Goal: Information Seeking & Learning: Learn about a topic

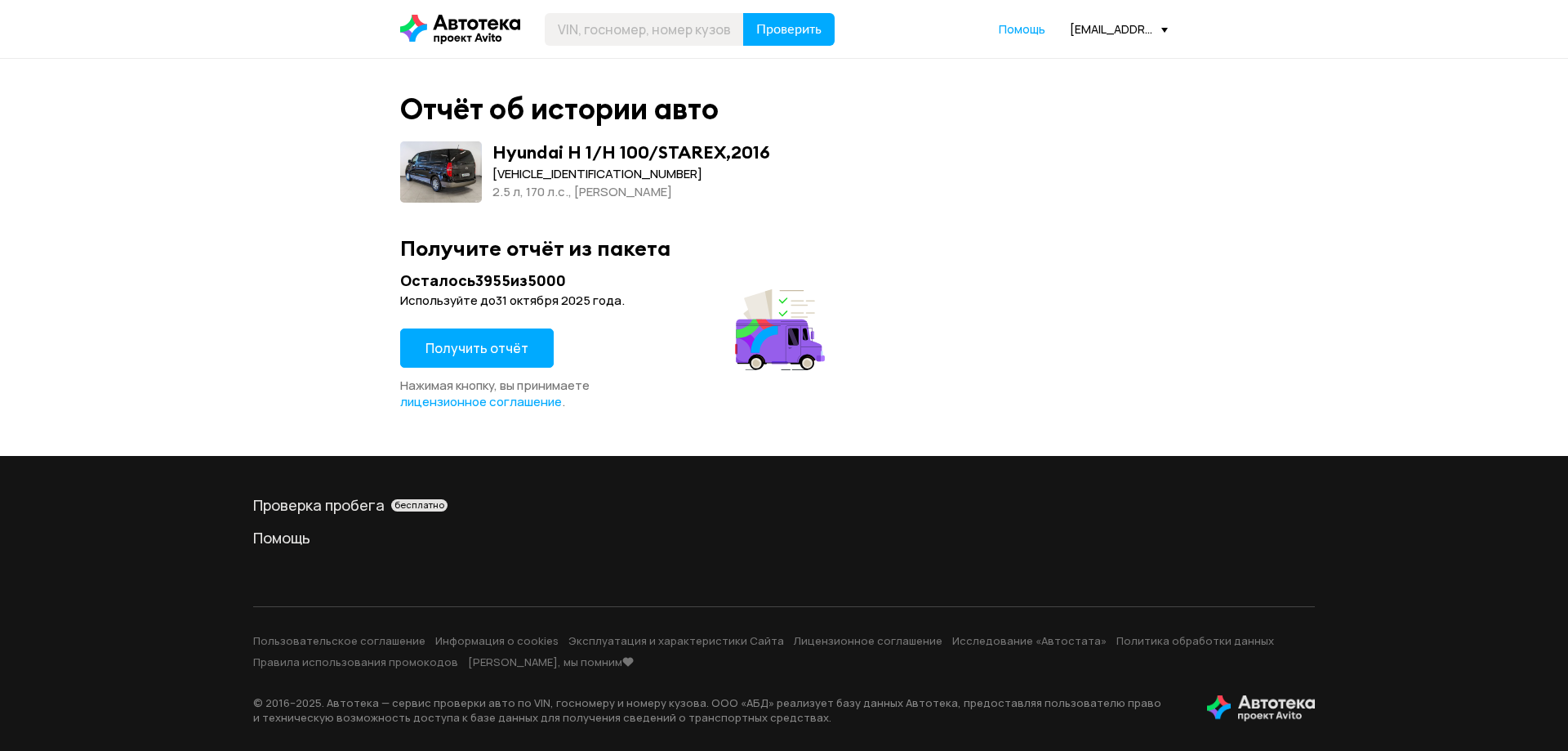
click at [494, 343] on span "Получить отчёт" at bounding box center [476, 348] width 103 height 18
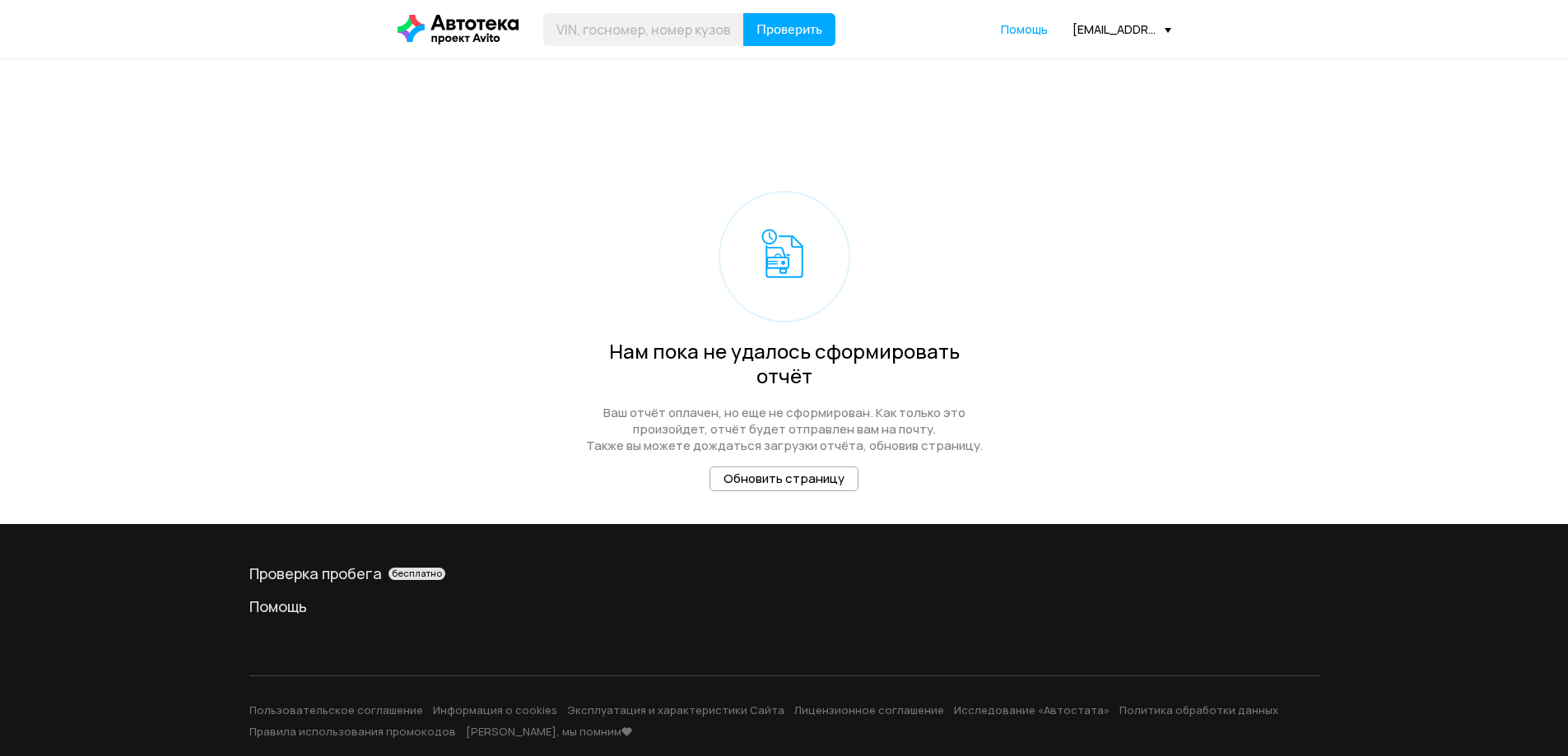
drag, startPoint x: 823, startPoint y: 463, endPoint x: 945, endPoint y: 445, distance: 123.3
click at [823, 466] on button "Обновить страницу" at bounding box center [784, 478] width 149 height 24
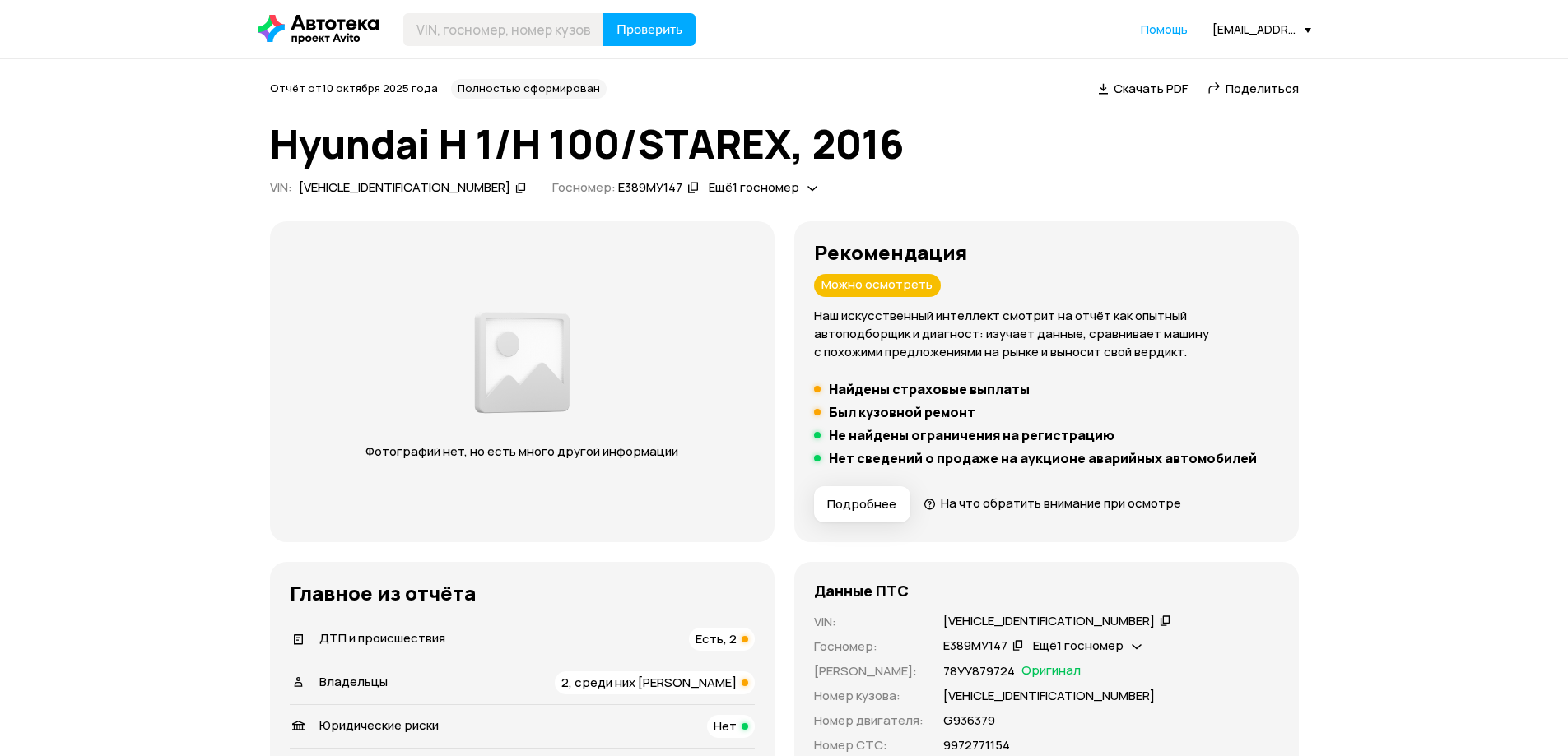
click at [900, 283] on div "Можно осмотреть" at bounding box center [877, 286] width 127 height 23
click at [874, 511] on span "Подробнее" at bounding box center [861, 504] width 69 height 16
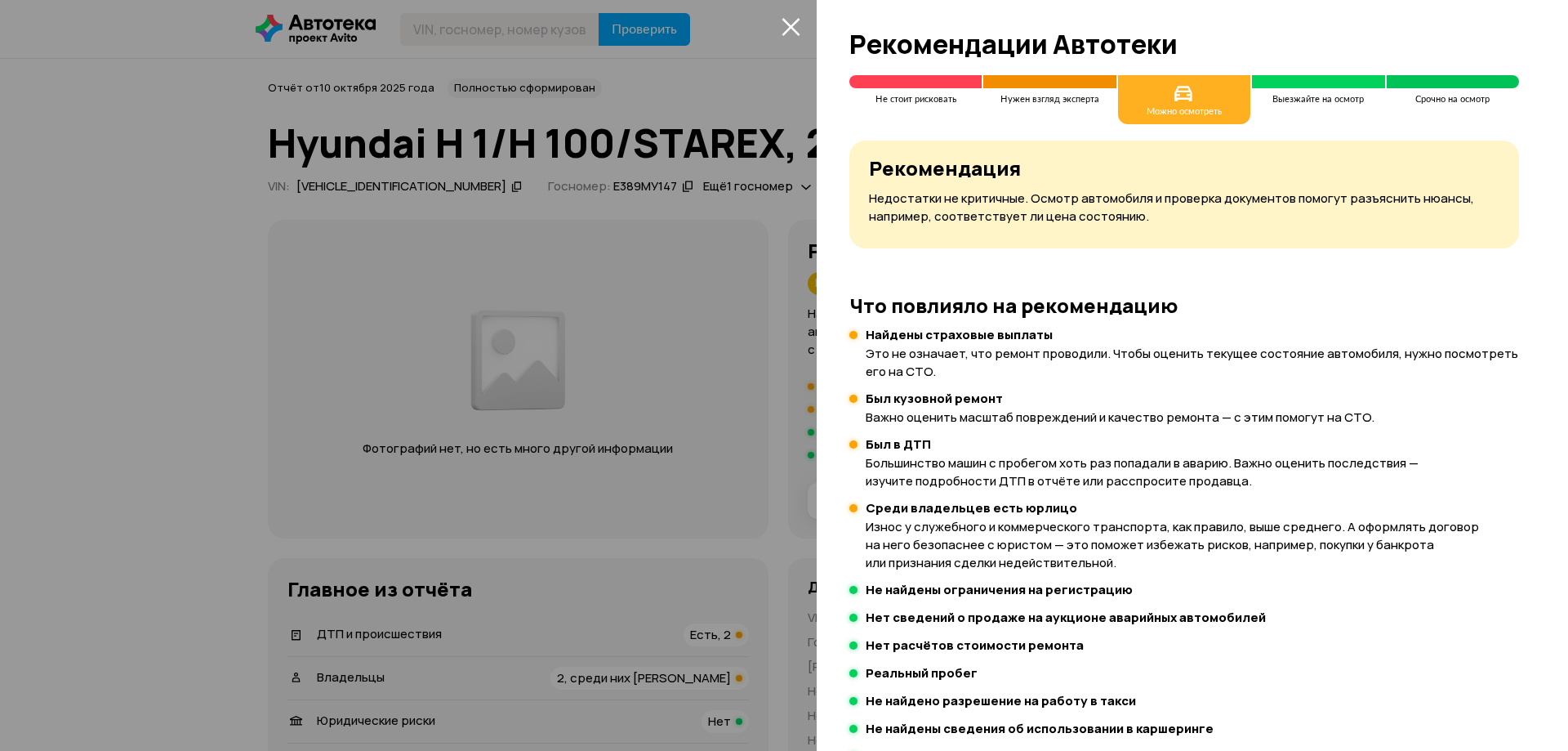
click at [1205, 97] on div "Можно осмотреть" at bounding box center [1184, 99] width 132 height 49
click at [743, 468] on div at bounding box center [784, 376] width 1568 height 751
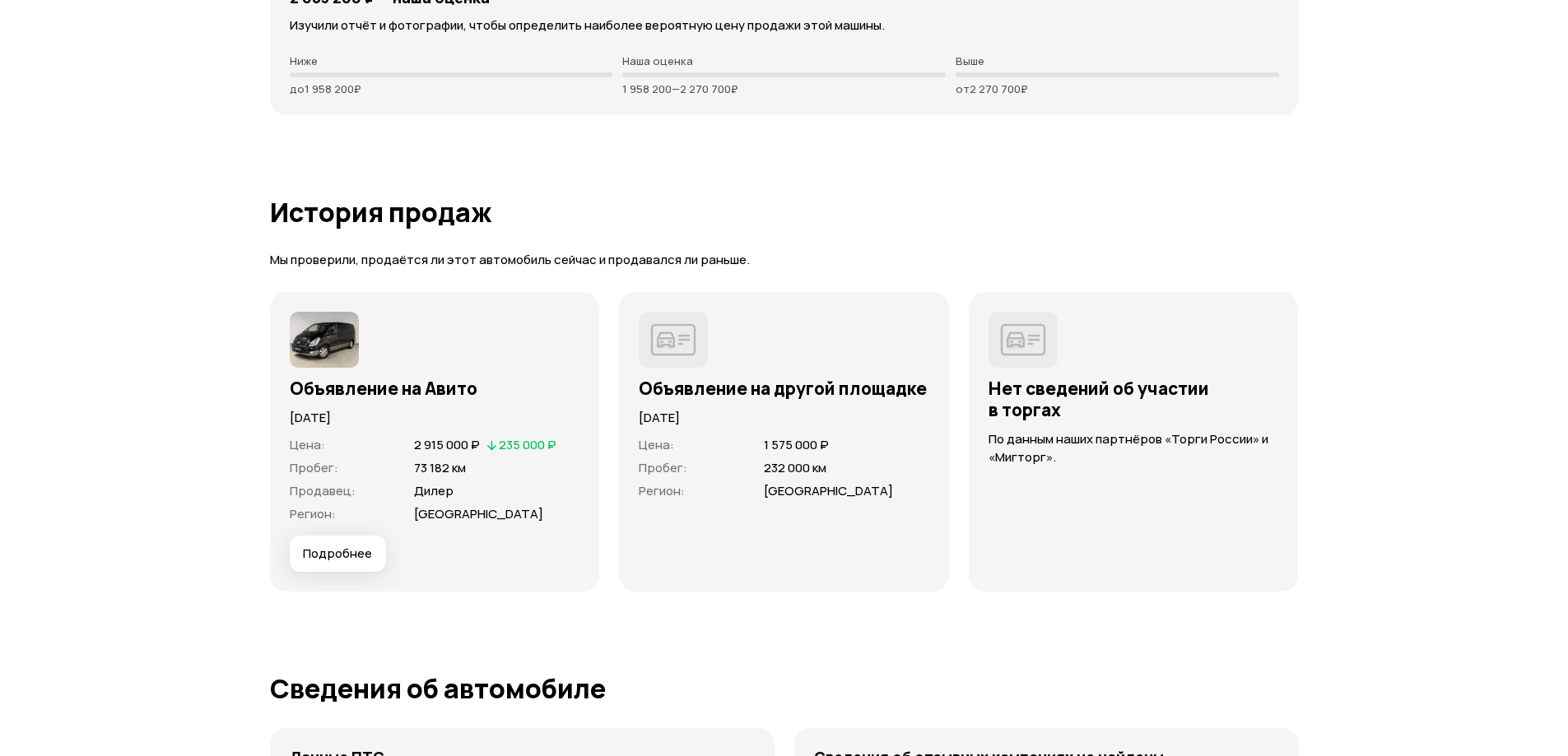
scroll to position [4496, 0]
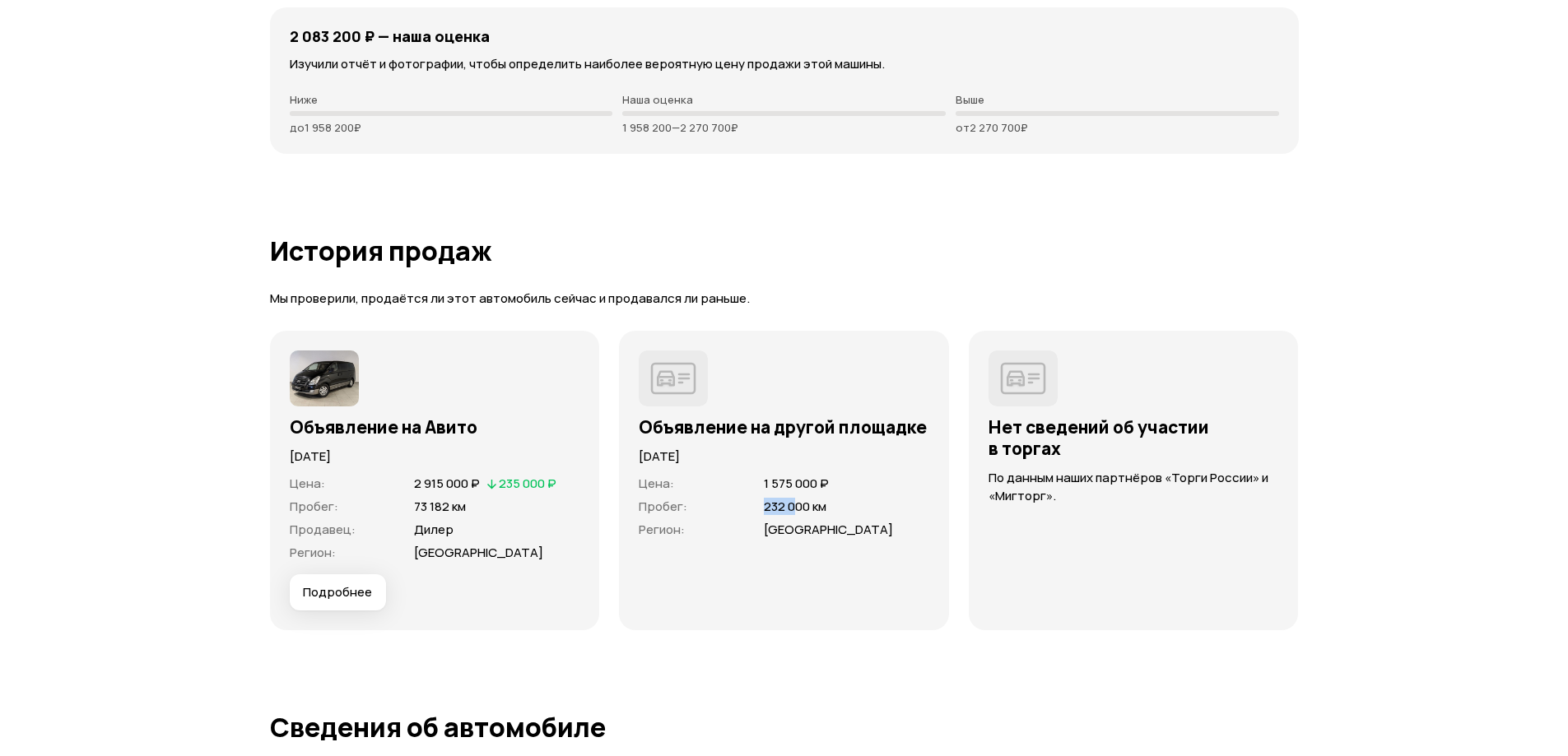
drag, startPoint x: 764, startPoint y: 508, endPoint x: 795, endPoint y: 506, distance: 31.1
click at [795, 506] on span "232 000 км" at bounding box center [795, 506] width 62 height 17
click at [836, 556] on div "Цена : 1 575 000 ₽ Пробег : 232 000 км Регион : [GEOGRAPHIC_DATA]" at bounding box center [784, 537] width 291 height 144
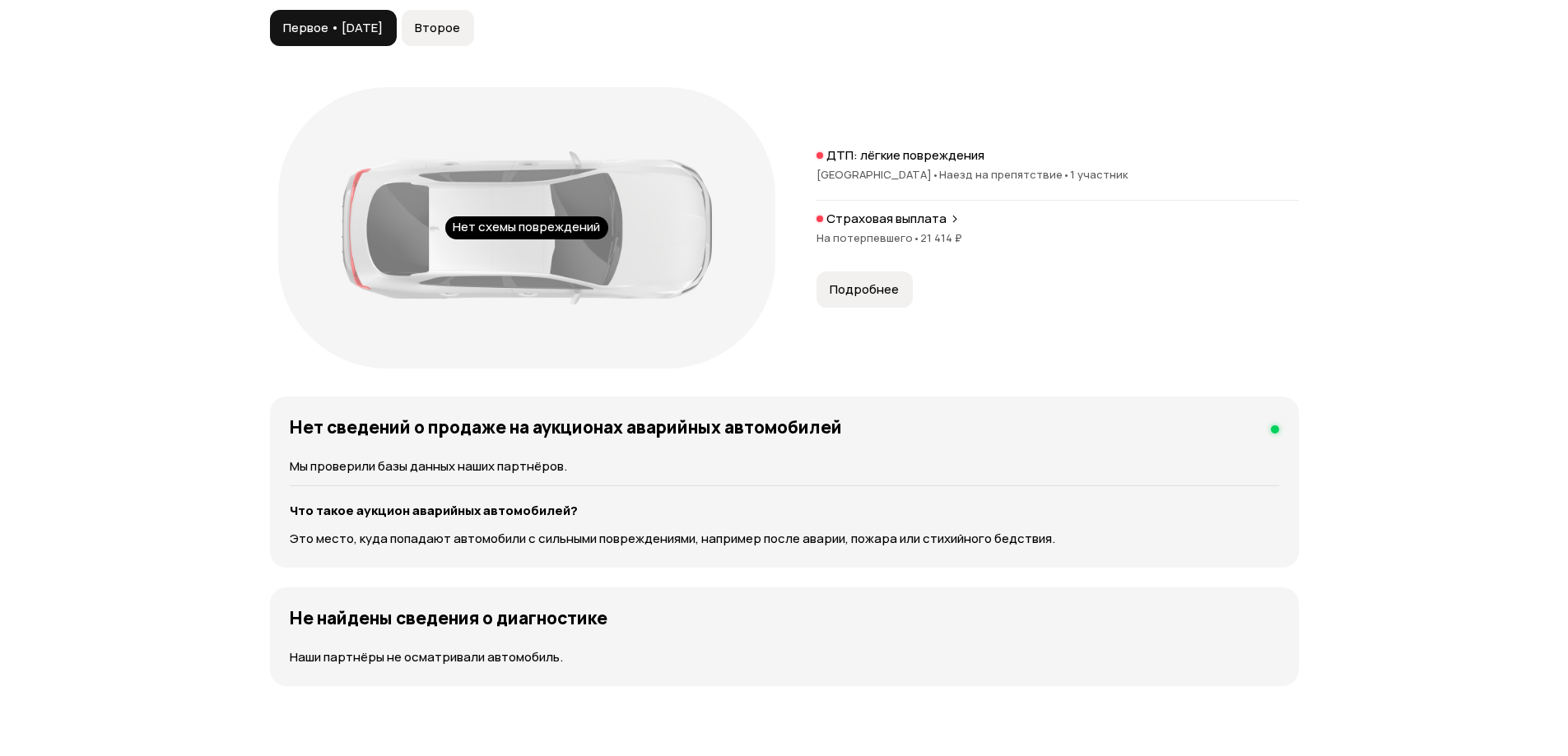
scroll to position [1700, 0]
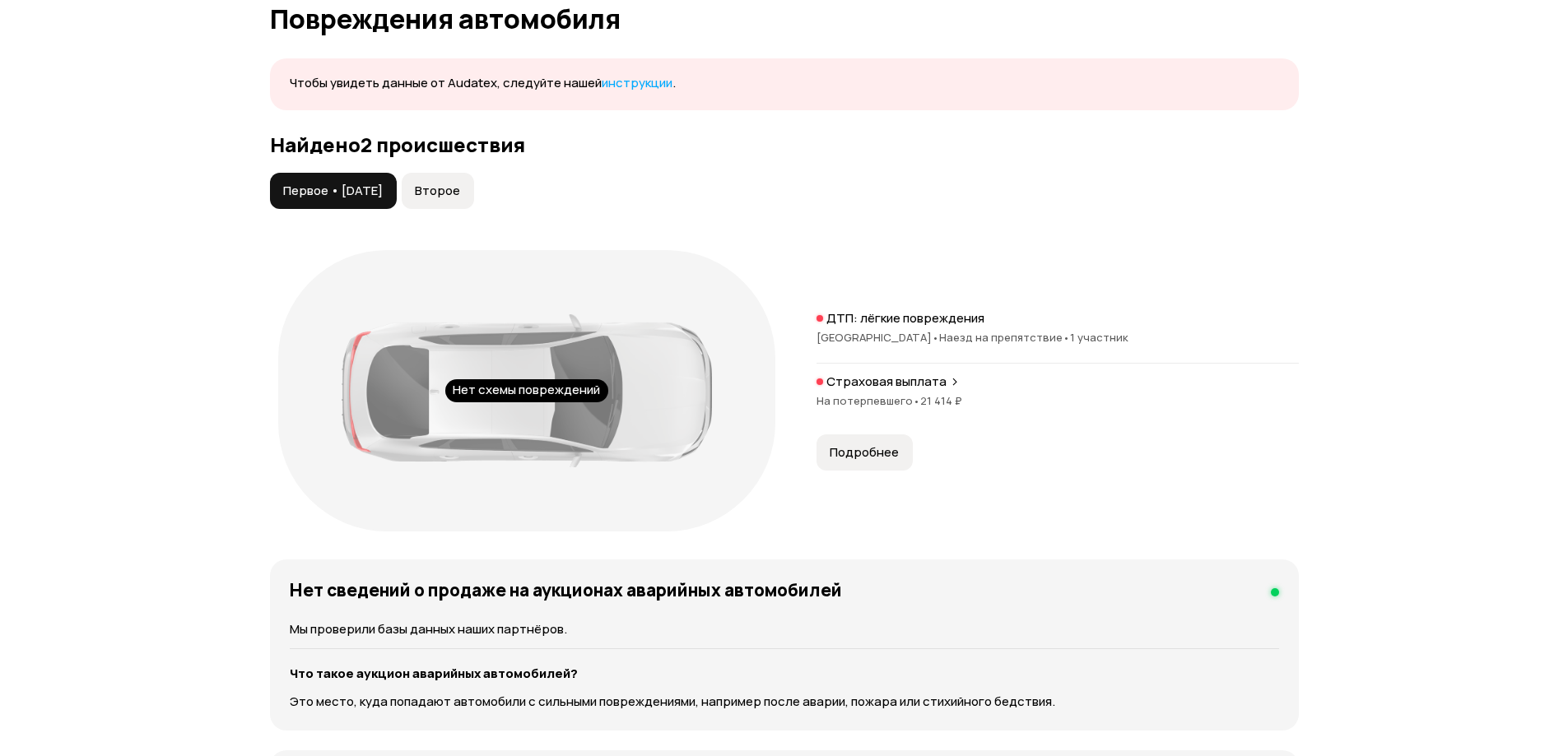
click at [864, 449] on span "Подробнее" at bounding box center [863, 452] width 69 height 16
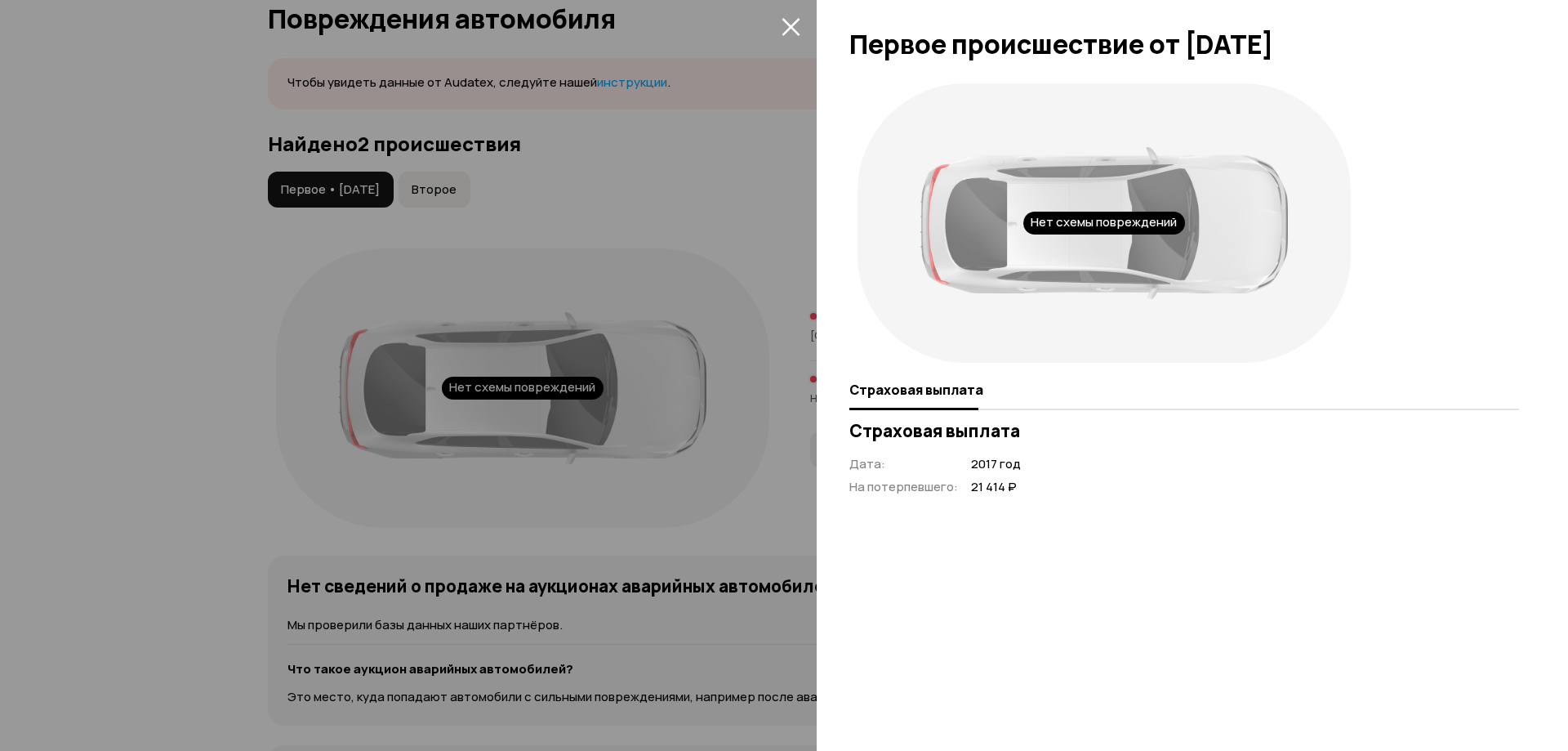
click at [654, 444] on div at bounding box center [784, 376] width 1568 height 751
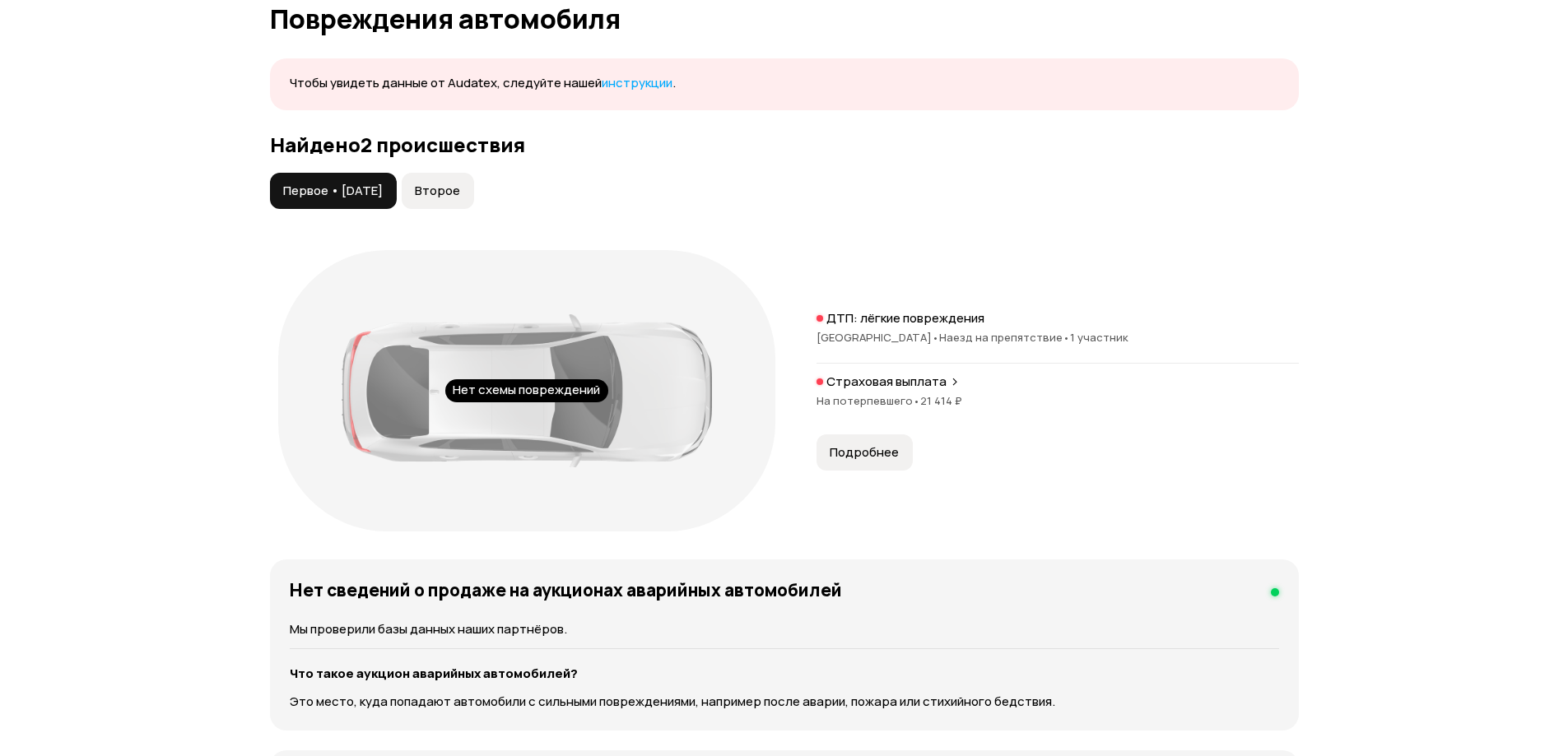
click at [460, 193] on span "Второе" at bounding box center [437, 190] width 46 height 16
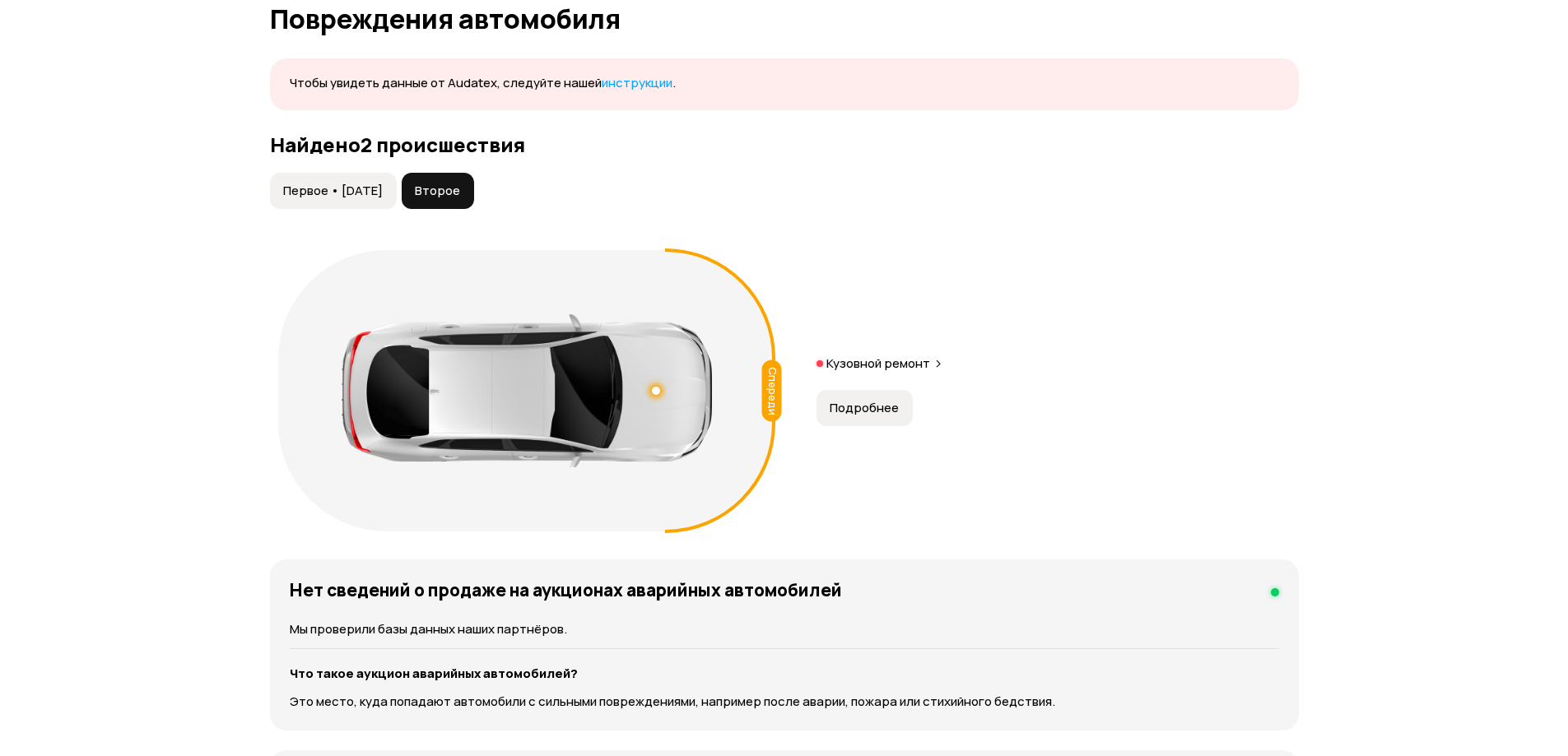
click at [874, 406] on span "Подробнее" at bounding box center [863, 407] width 69 height 16
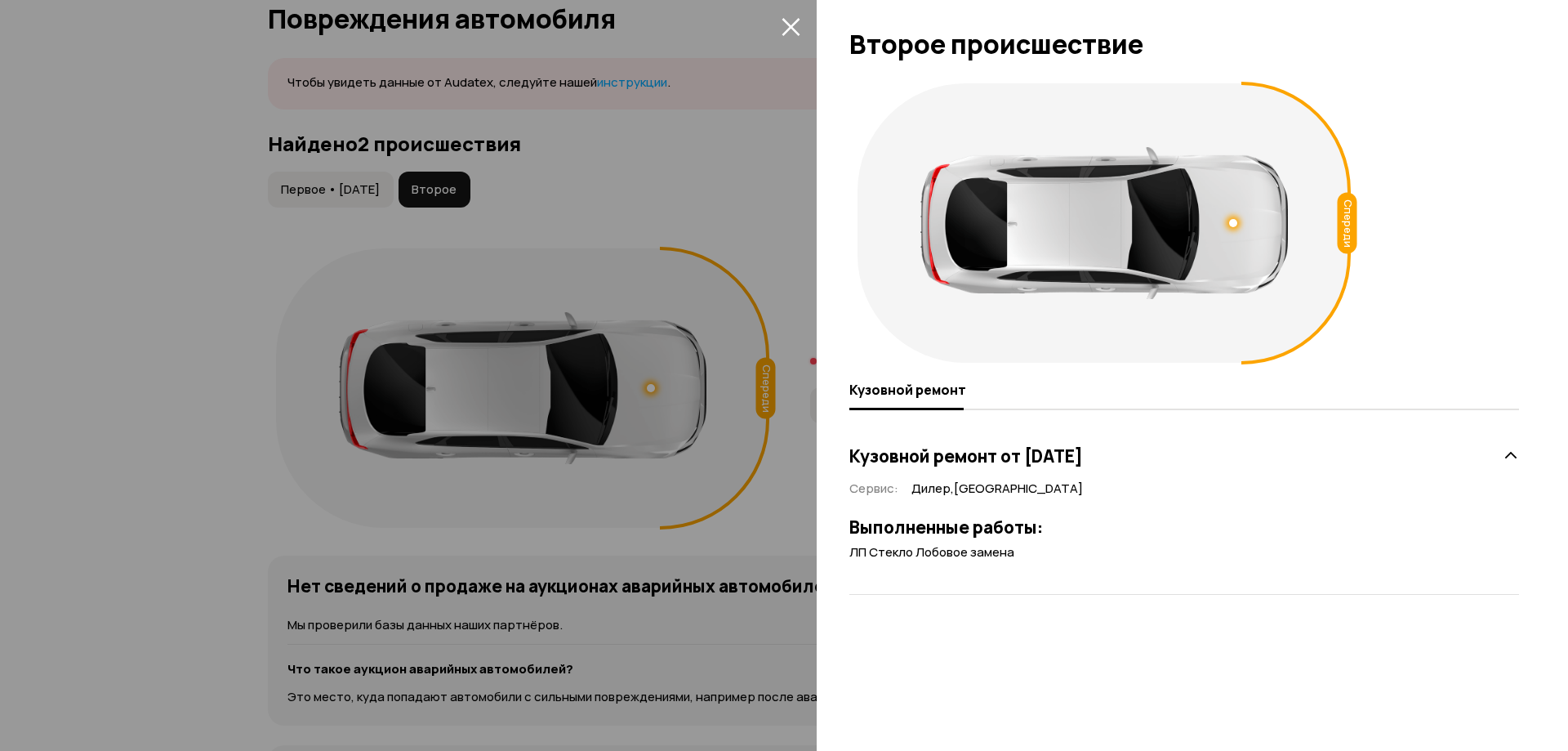
click at [655, 245] on div at bounding box center [784, 376] width 1568 height 751
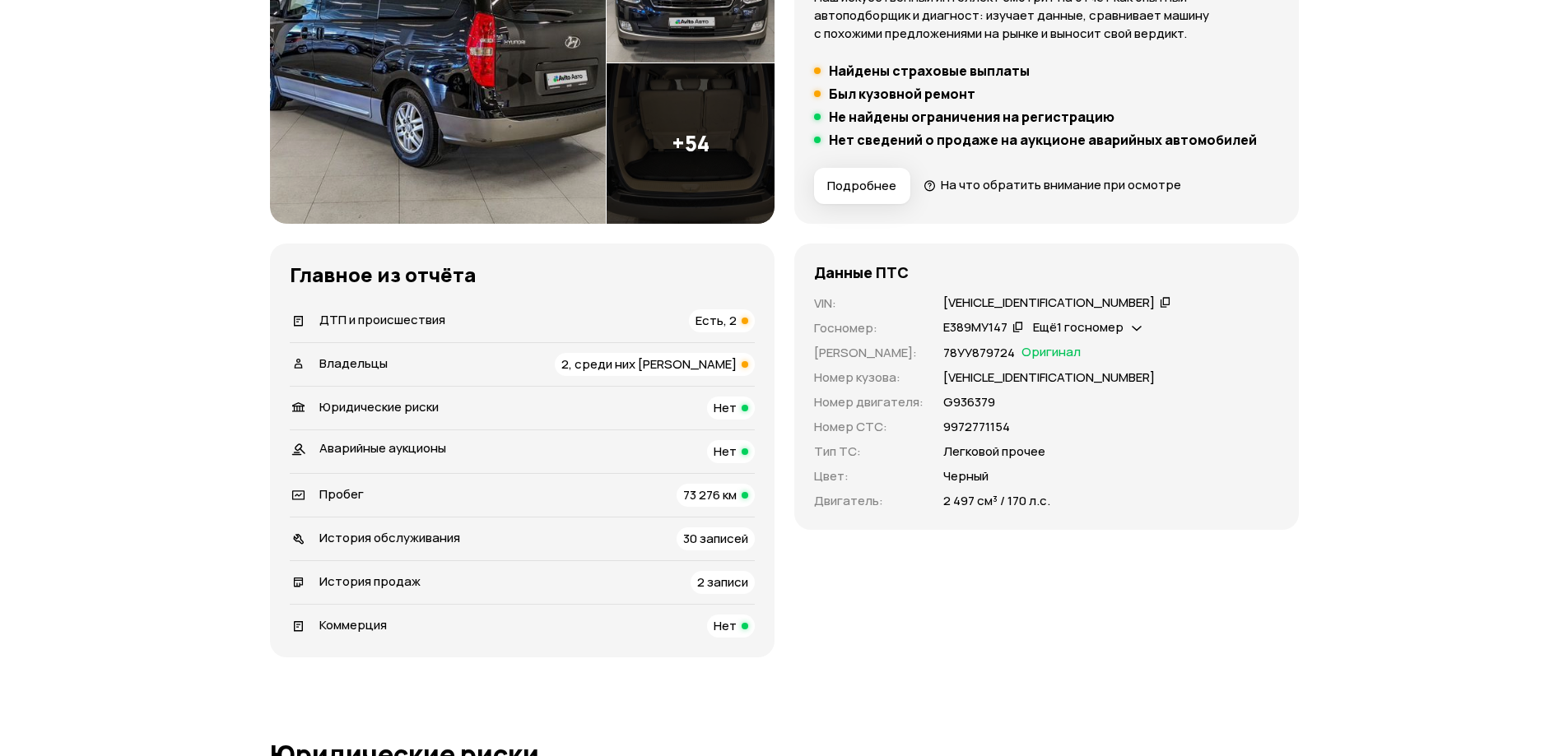
scroll to position [301, 0]
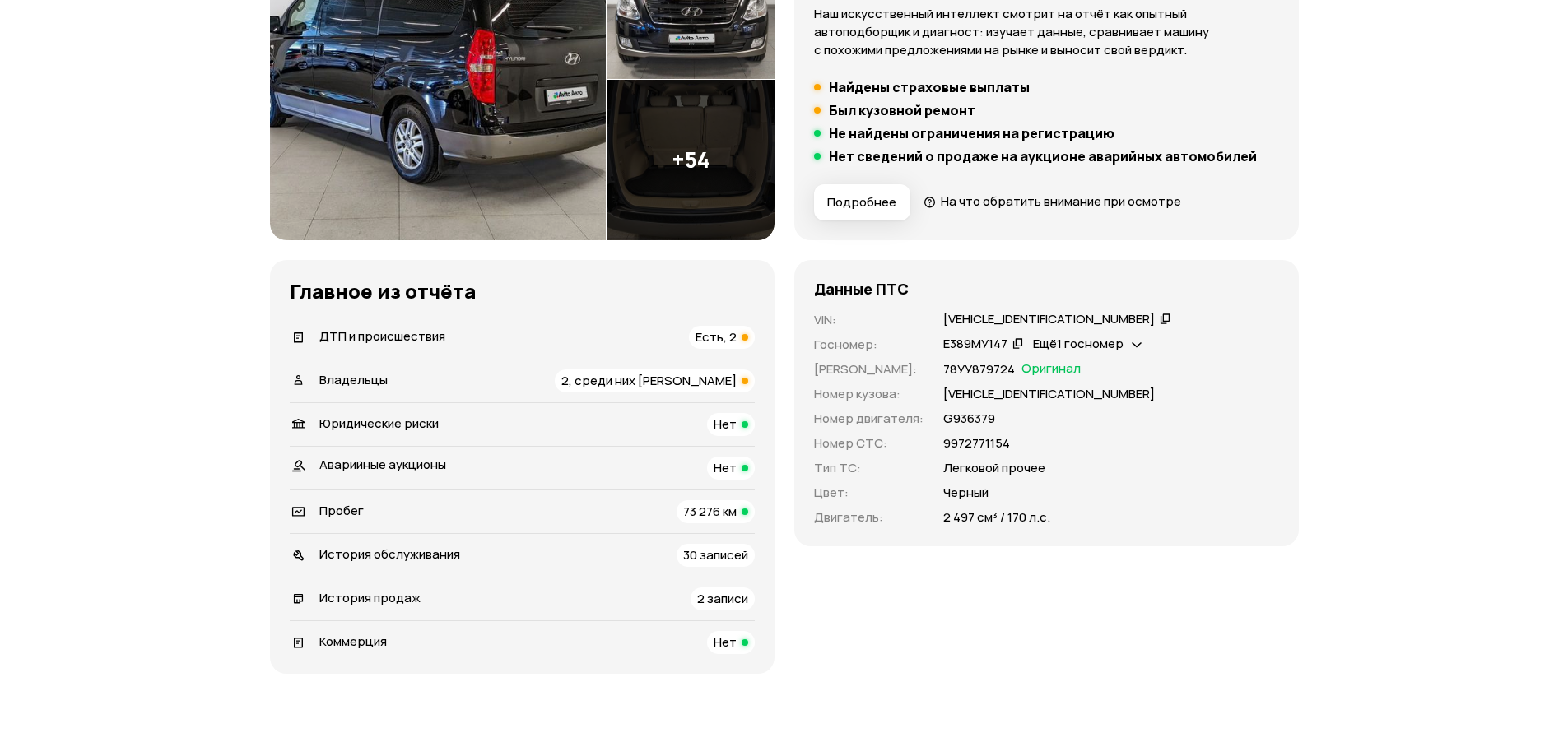
click at [1140, 348] on icon at bounding box center [1136, 342] width 10 height 16
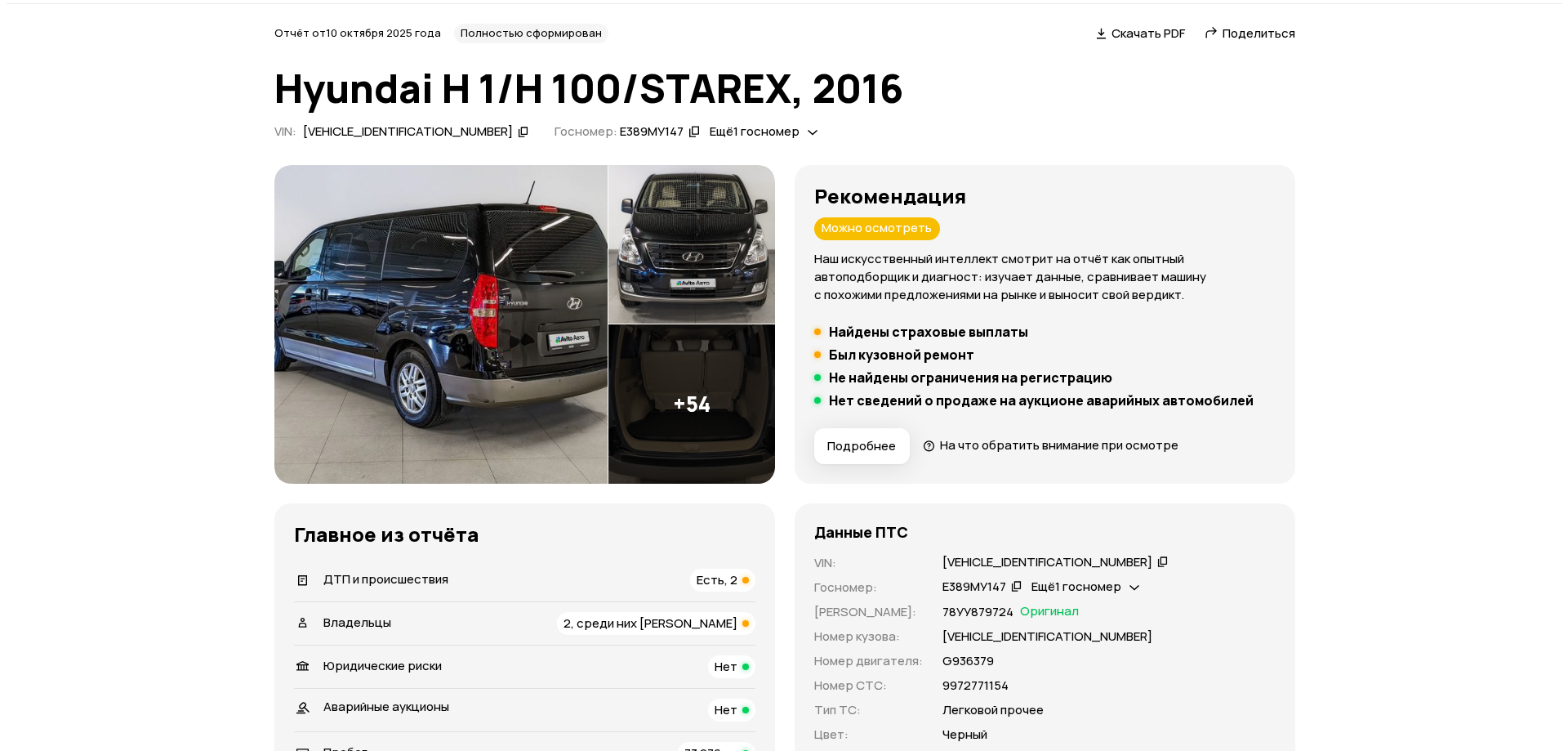
scroll to position [0, 0]
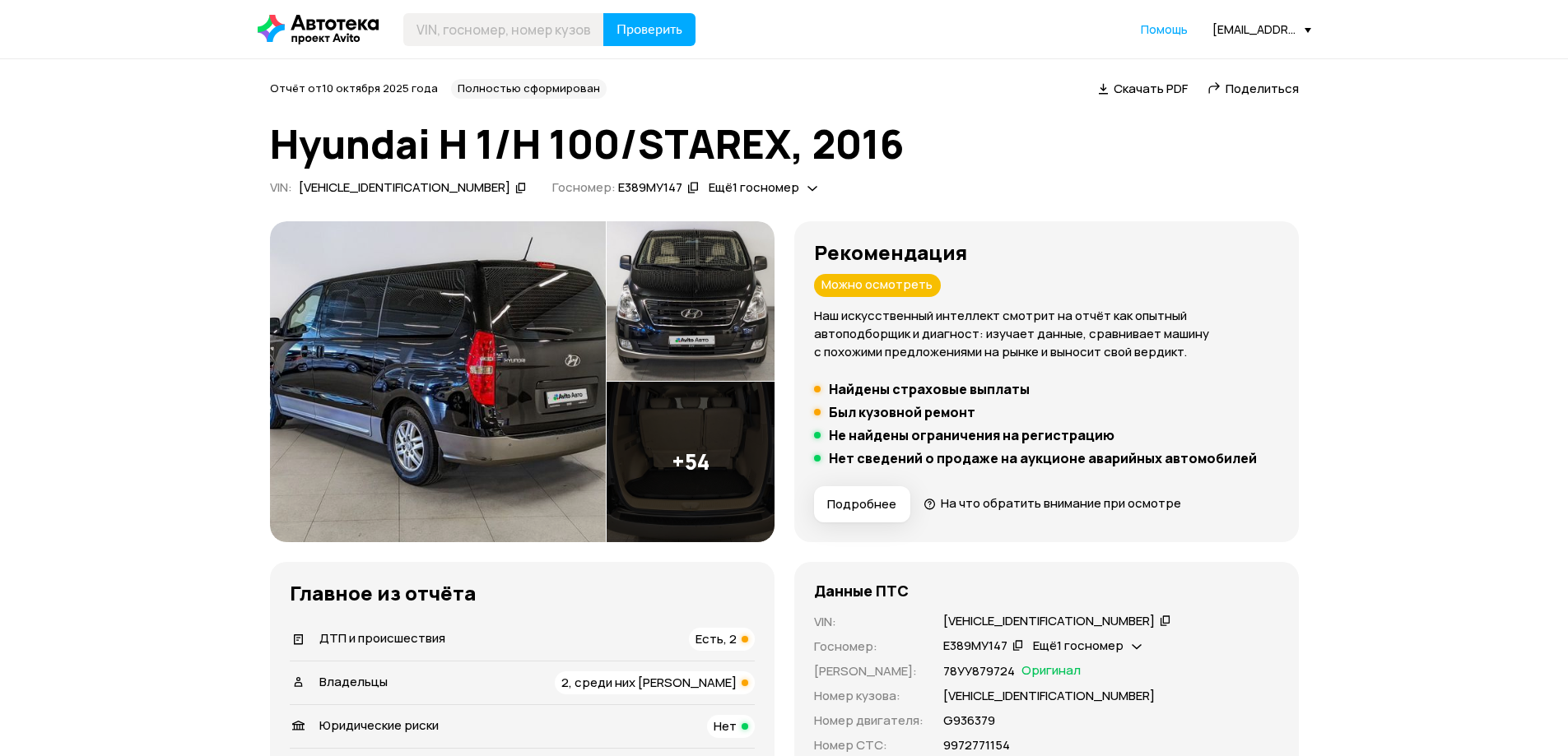
click at [481, 331] on img at bounding box center [437, 381] width 336 height 321
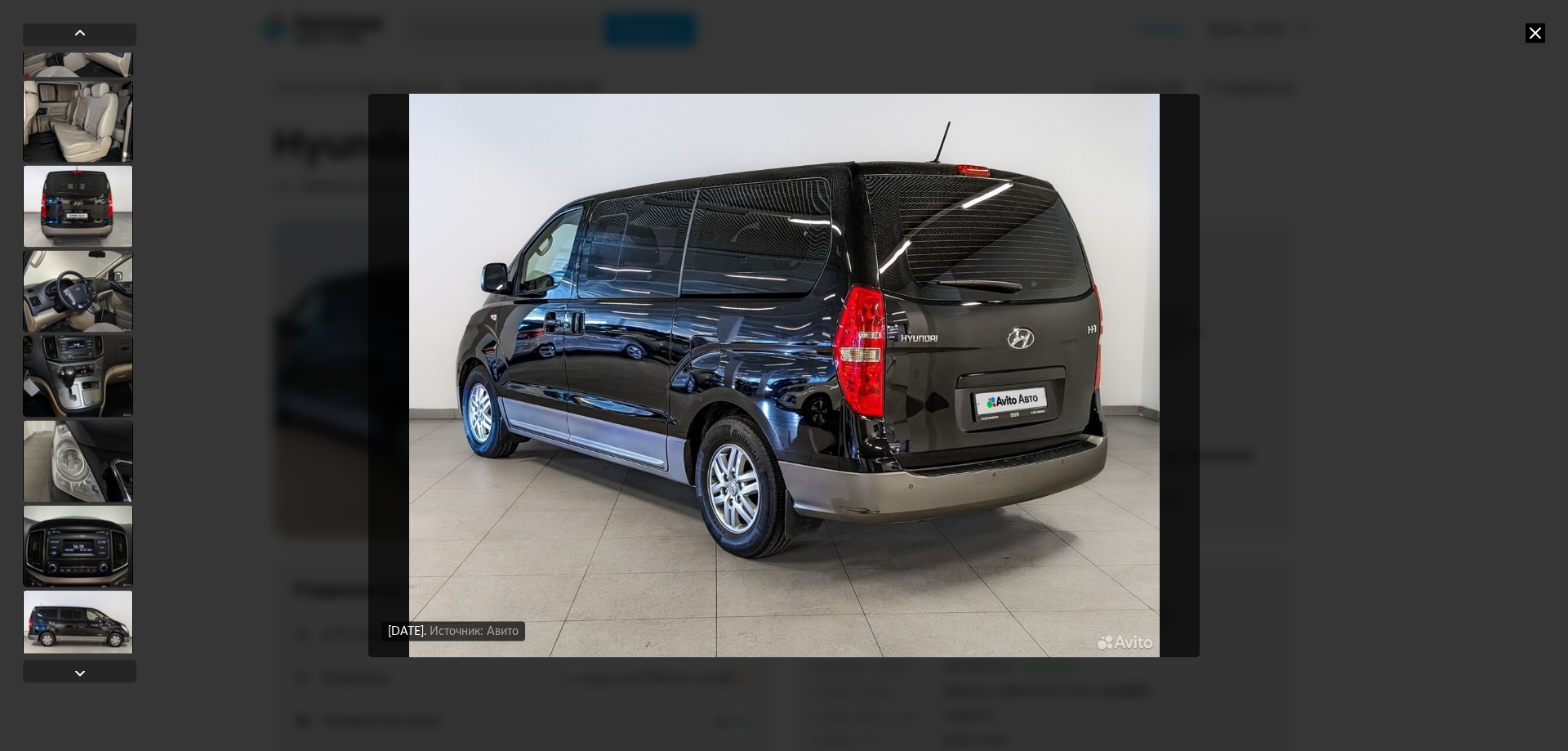
scroll to position [572, 0]
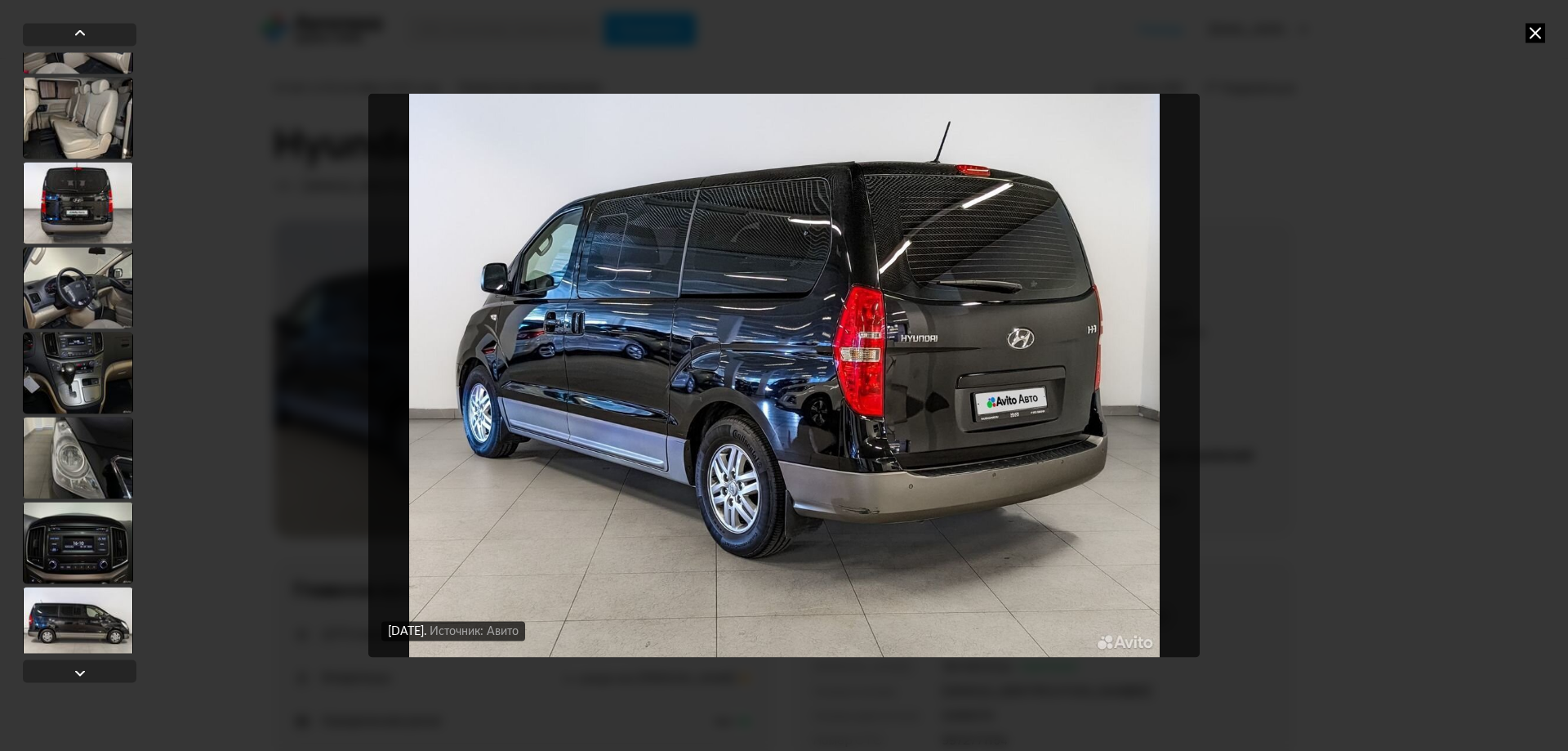
click at [89, 313] on div at bounding box center [78, 287] width 111 height 82
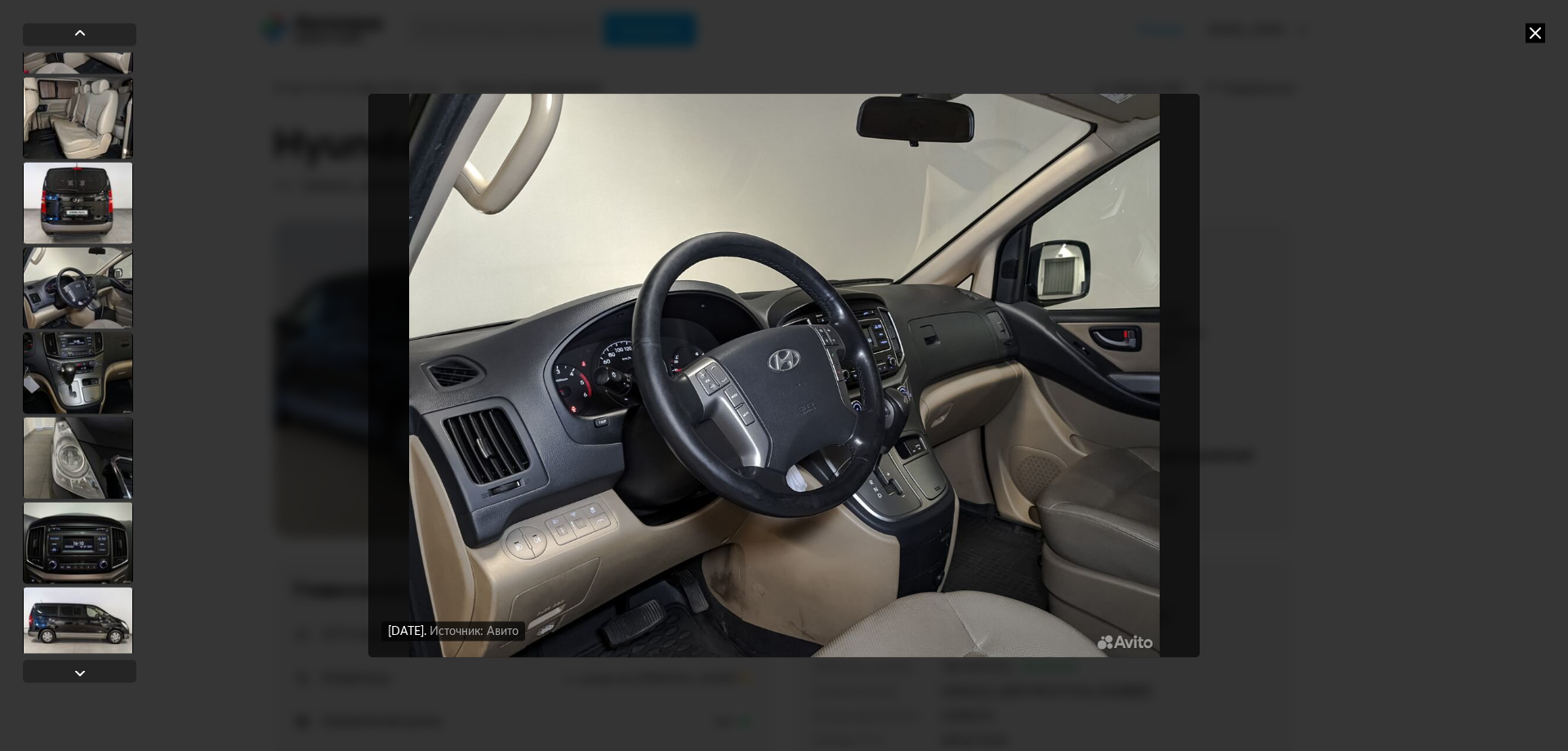
click at [101, 552] on div at bounding box center [78, 542] width 111 height 82
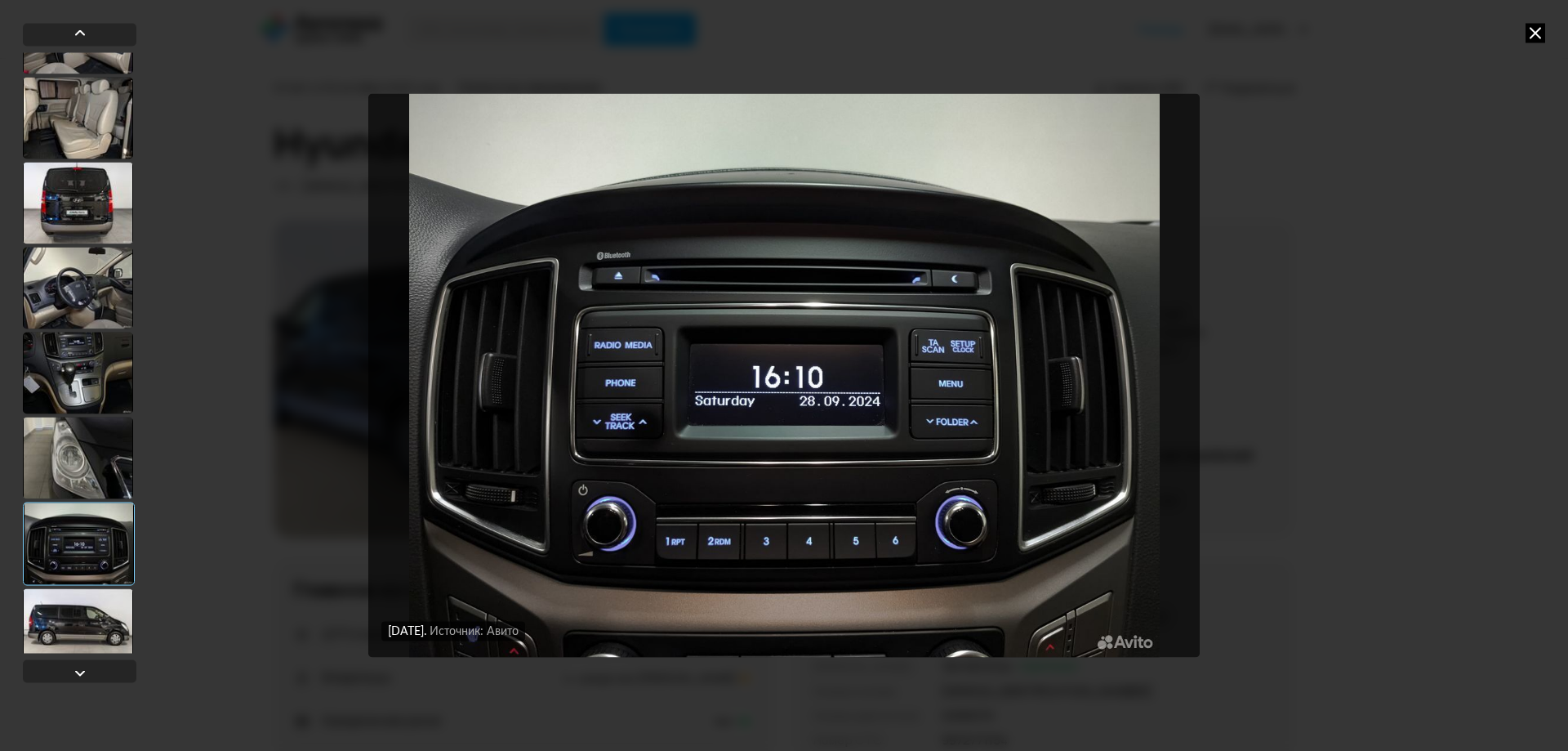
click at [77, 357] on div at bounding box center [78, 373] width 111 height 82
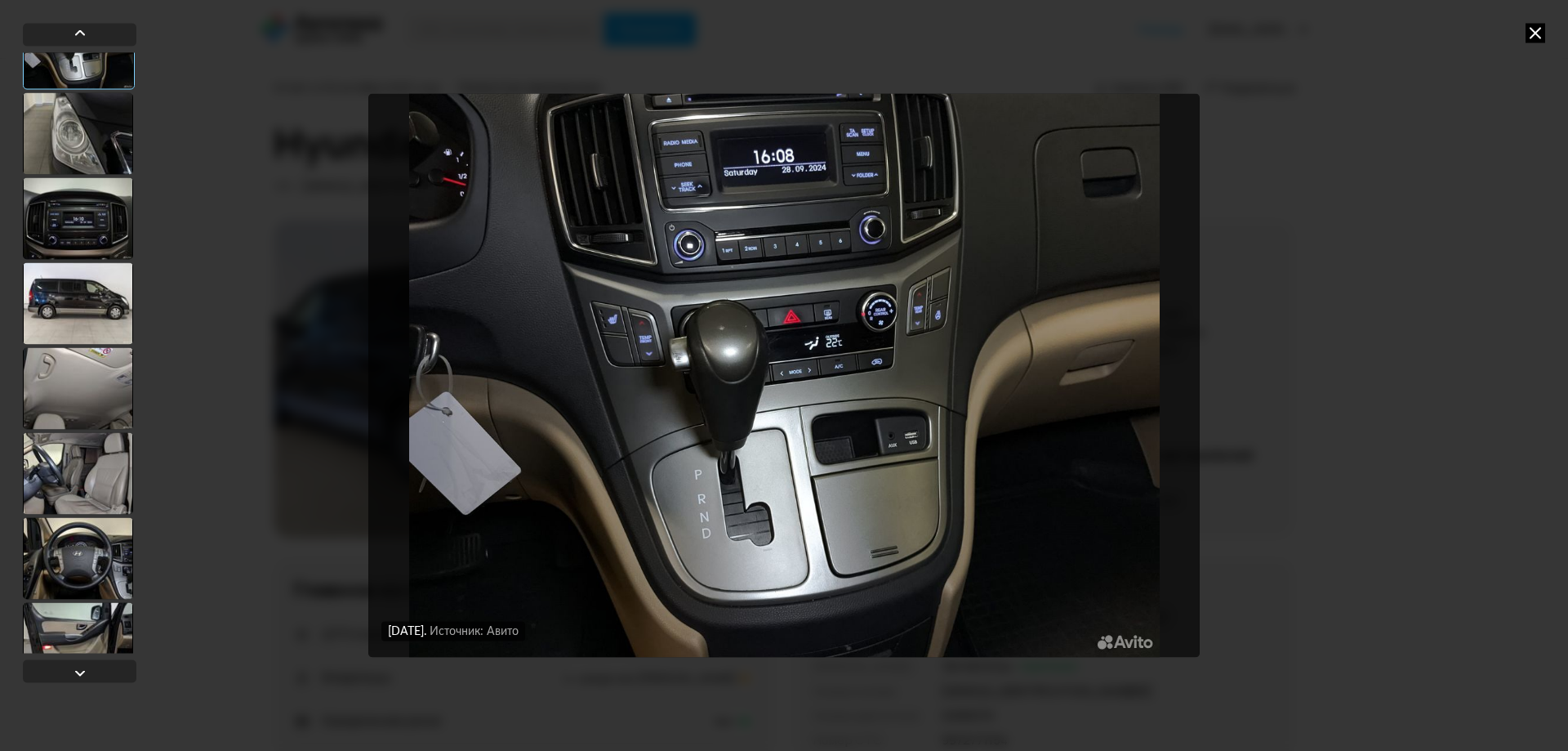
scroll to position [897, 0]
click at [60, 222] on div at bounding box center [78, 217] width 111 height 82
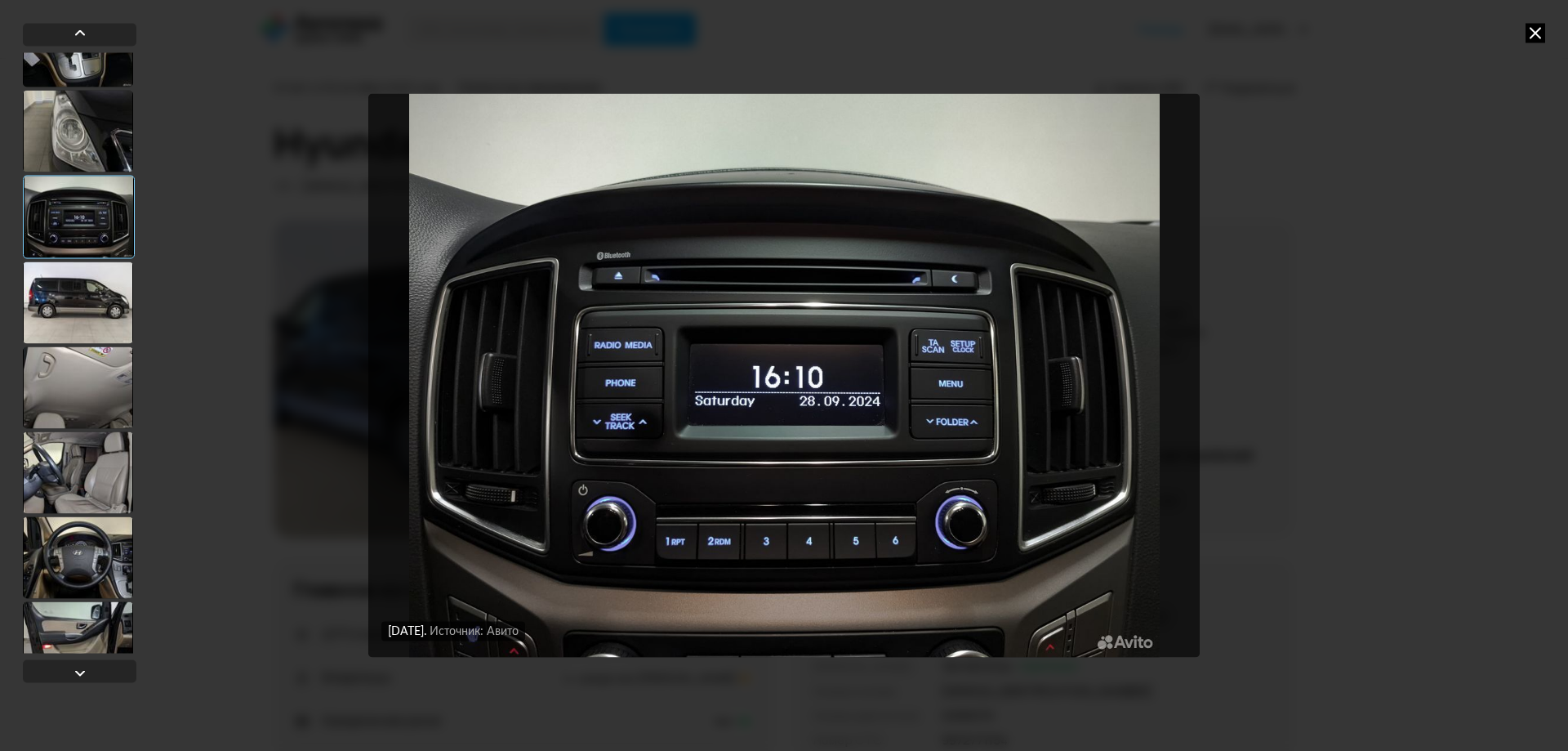
click at [79, 569] on div at bounding box center [78, 557] width 111 height 82
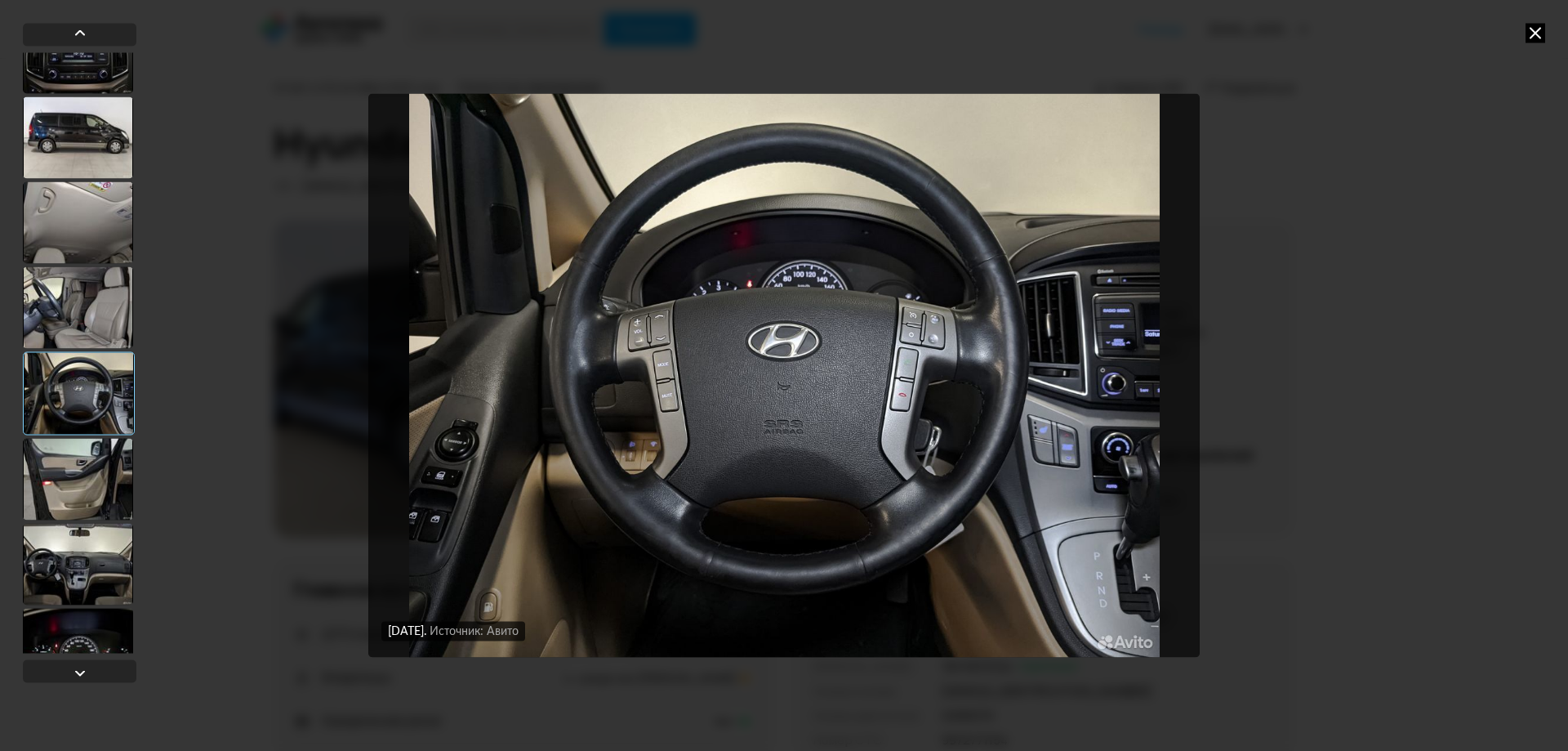
scroll to position [1142, 0]
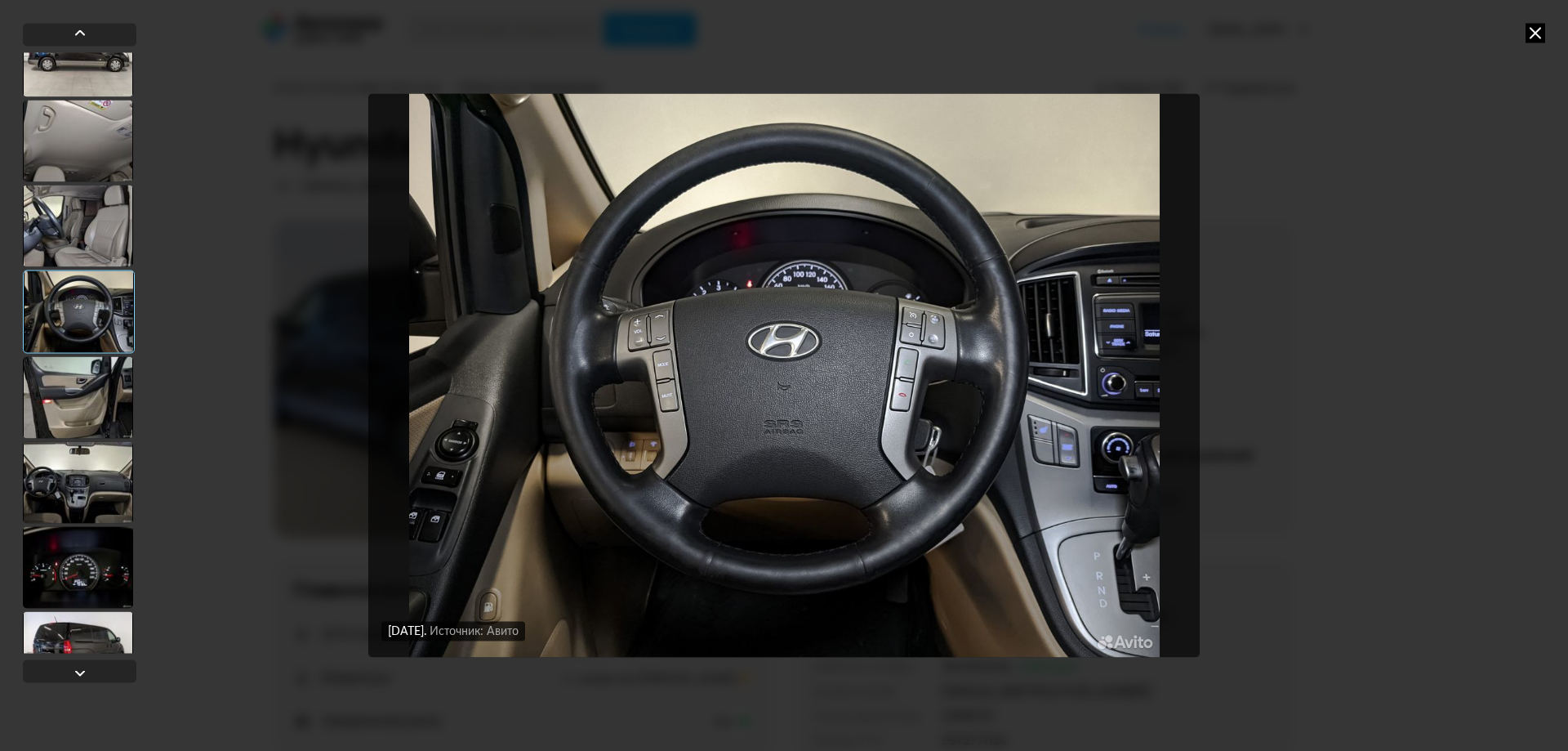
click at [84, 499] on div at bounding box center [78, 481] width 111 height 82
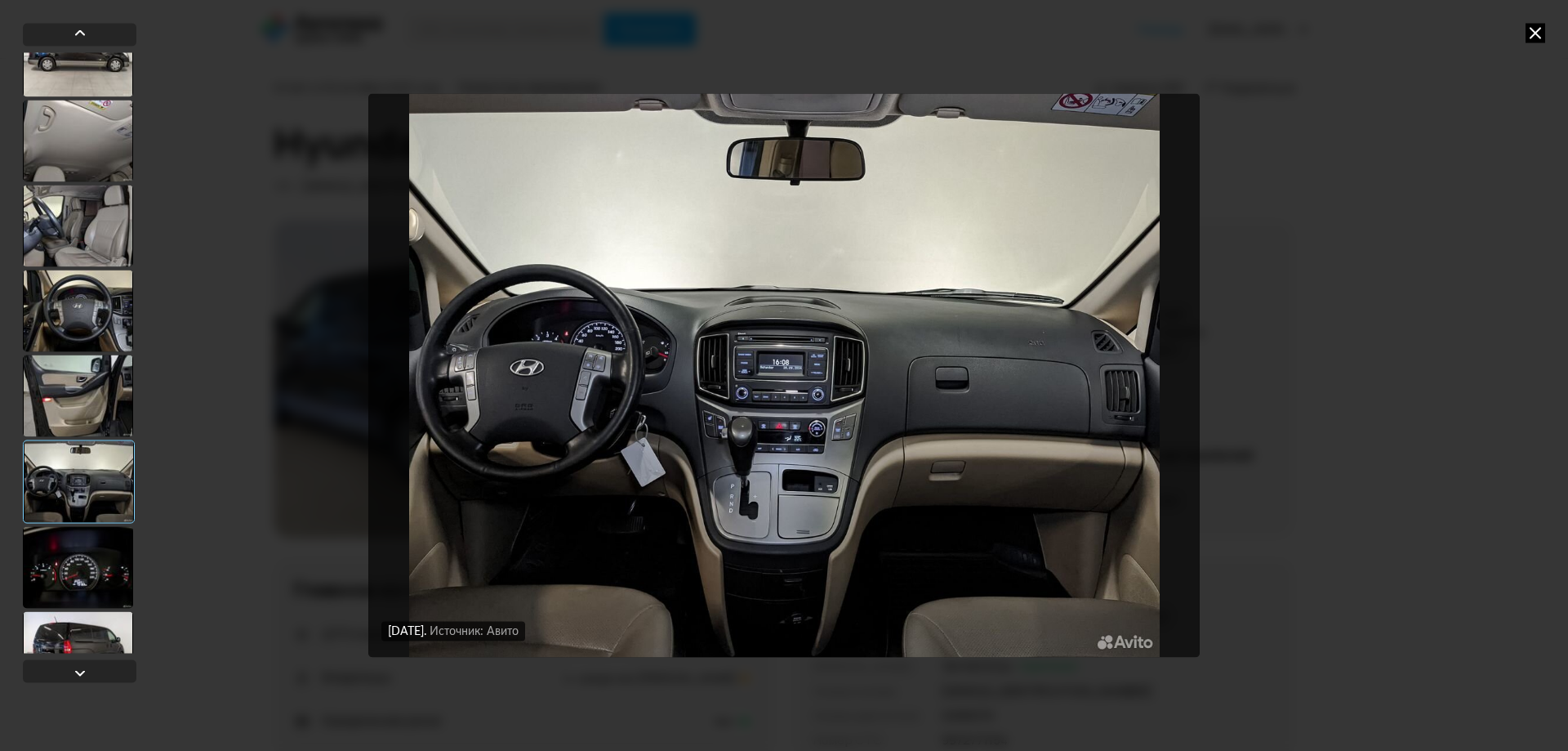
click at [80, 573] on div at bounding box center [78, 567] width 111 height 82
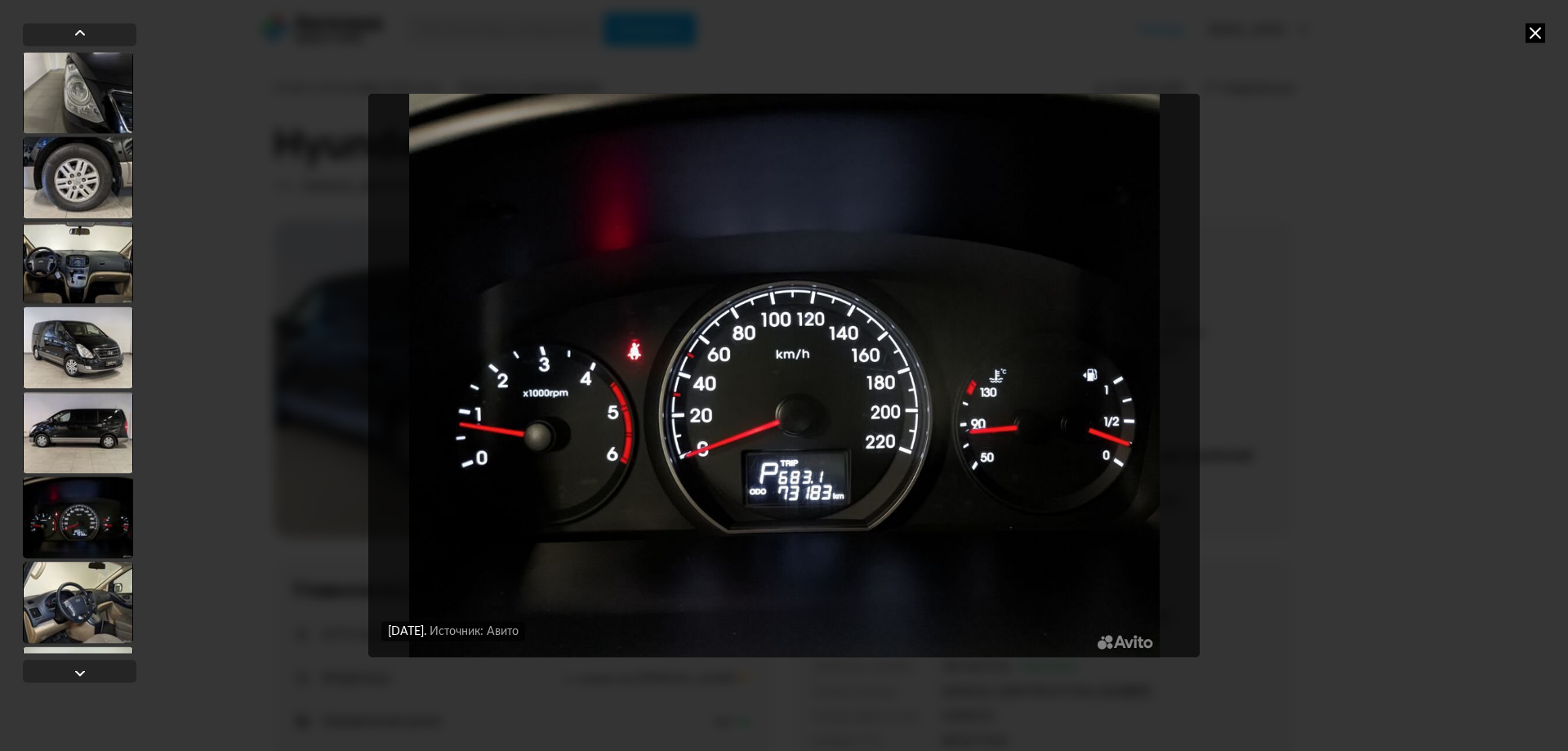
click at [85, 523] on div at bounding box center [78, 517] width 111 height 82
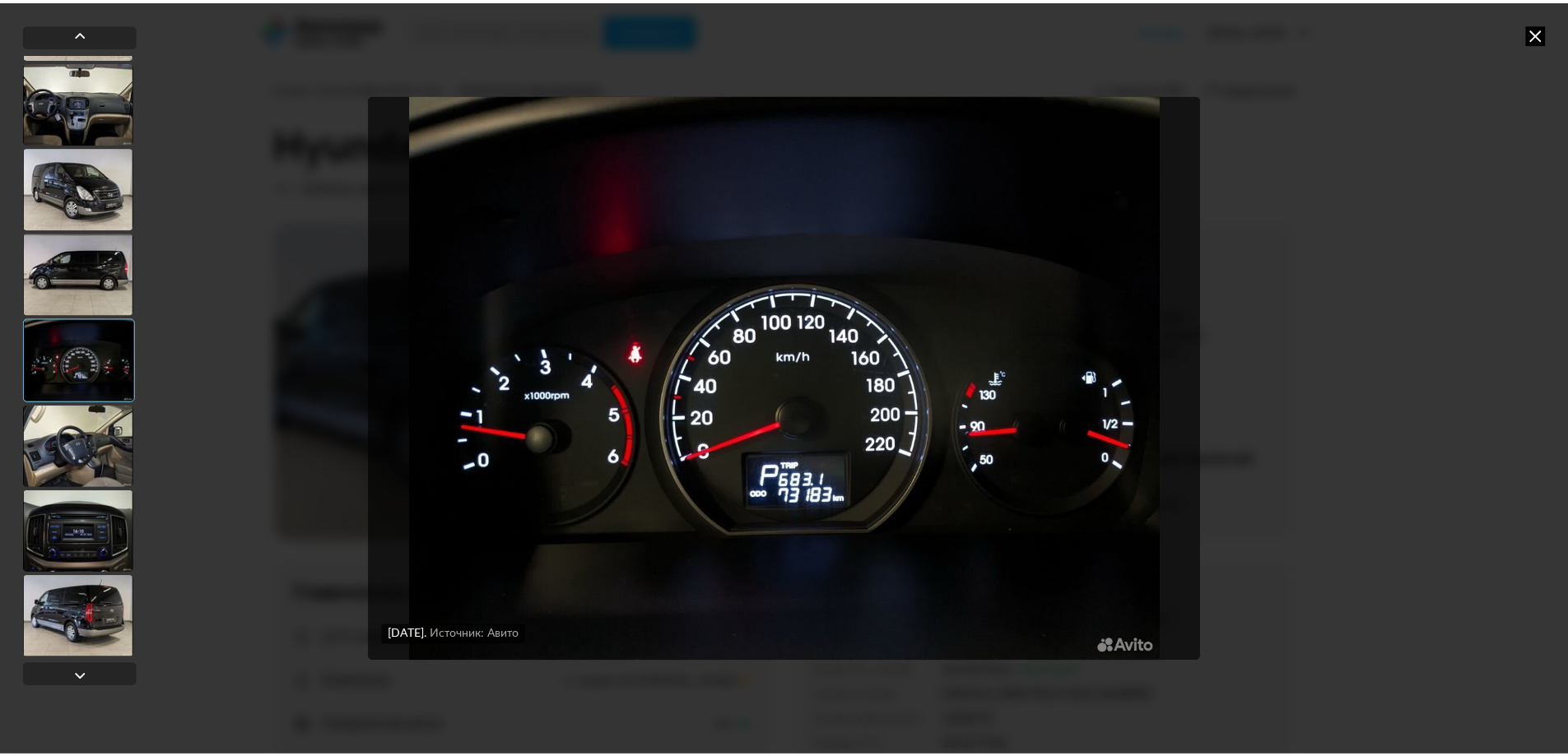
scroll to position [4272, 0]
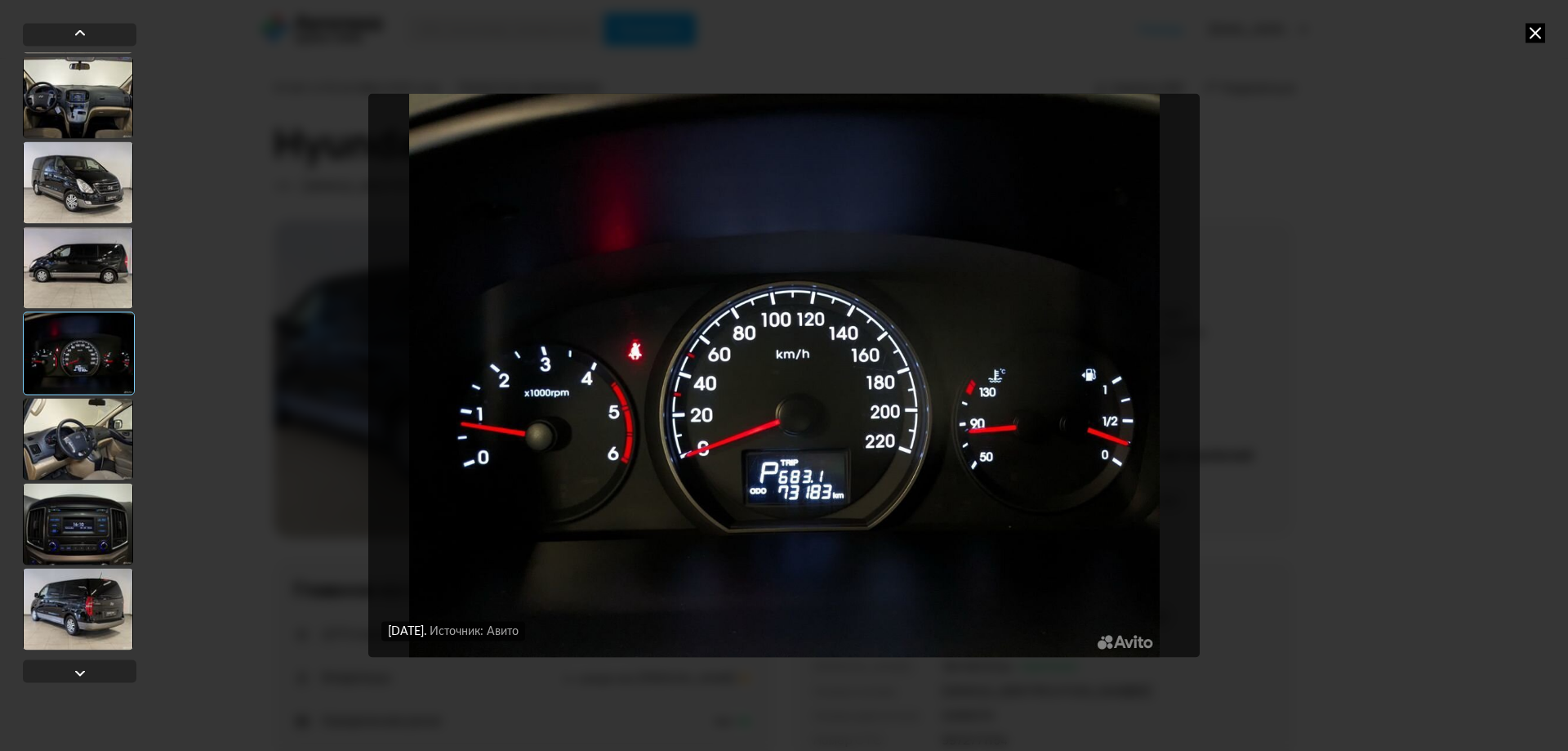
click at [1531, 40] on icon at bounding box center [1535, 33] width 19 height 19
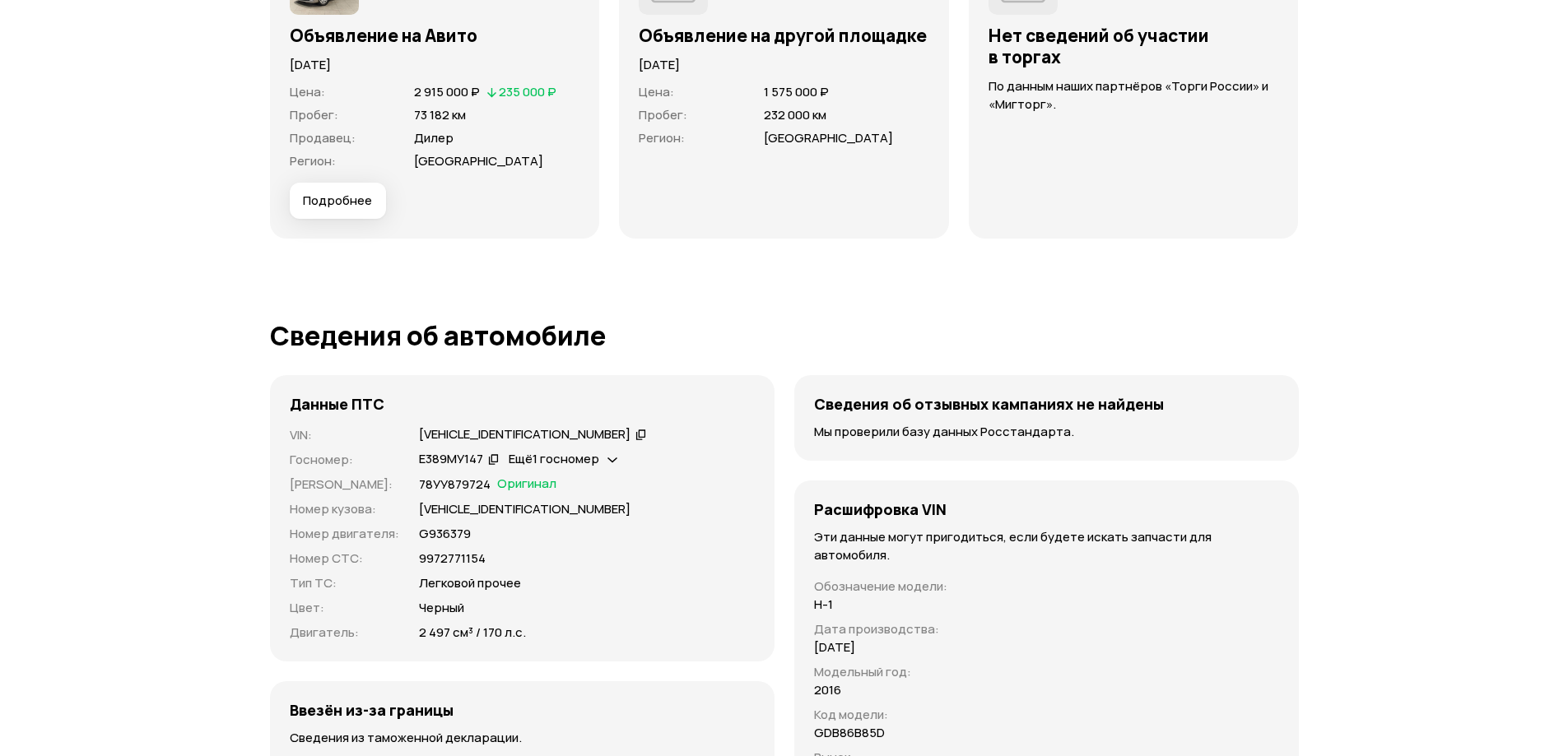
scroll to position [4688, 0]
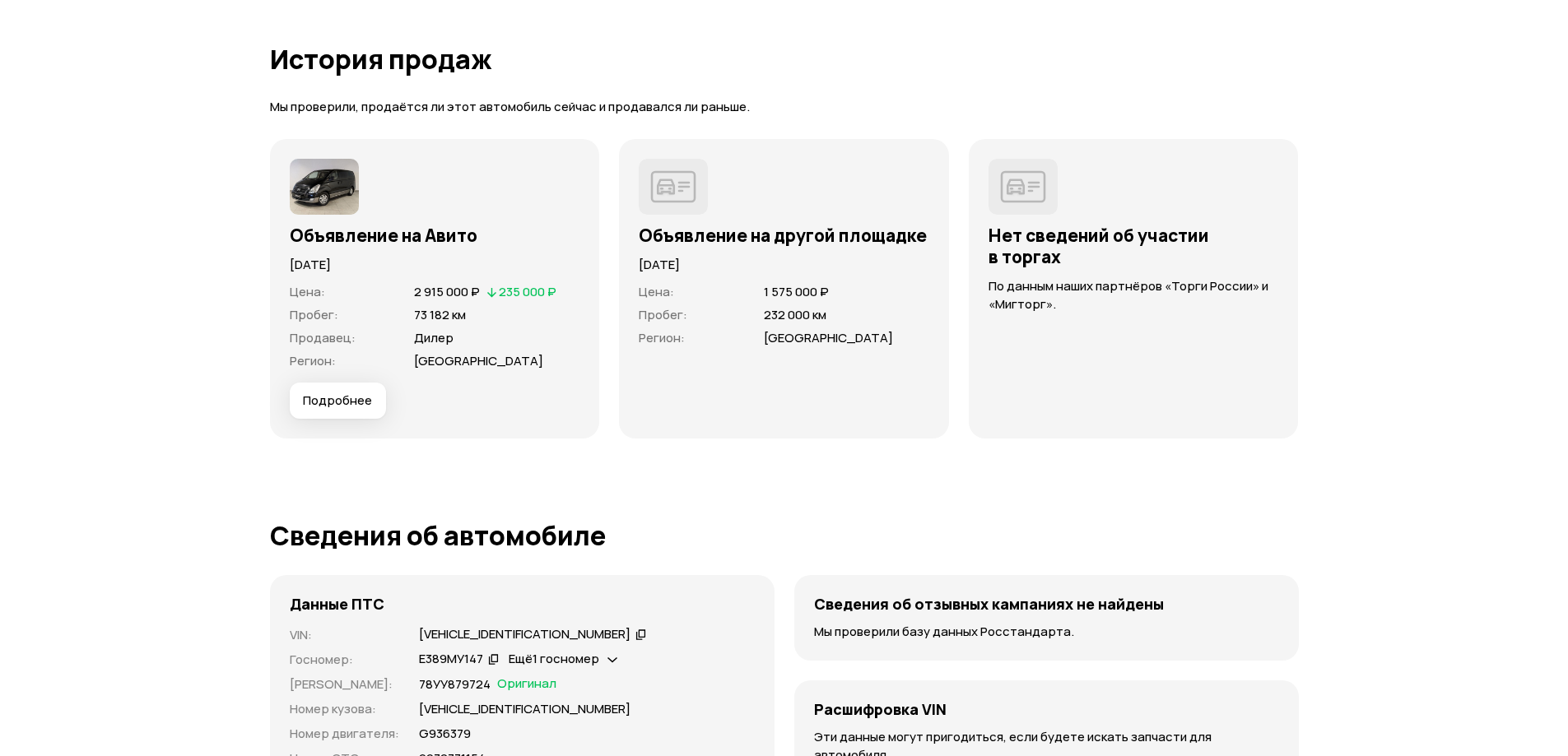
click at [678, 352] on div "Цена : 1 575 000 ₽ Пробег : 232 000 км Регион : [GEOGRAPHIC_DATA]" at bounding box center [784, 346] width 291 height 144
click at [662, 202] on img at bounding box center [673, 187] width 69 height 56
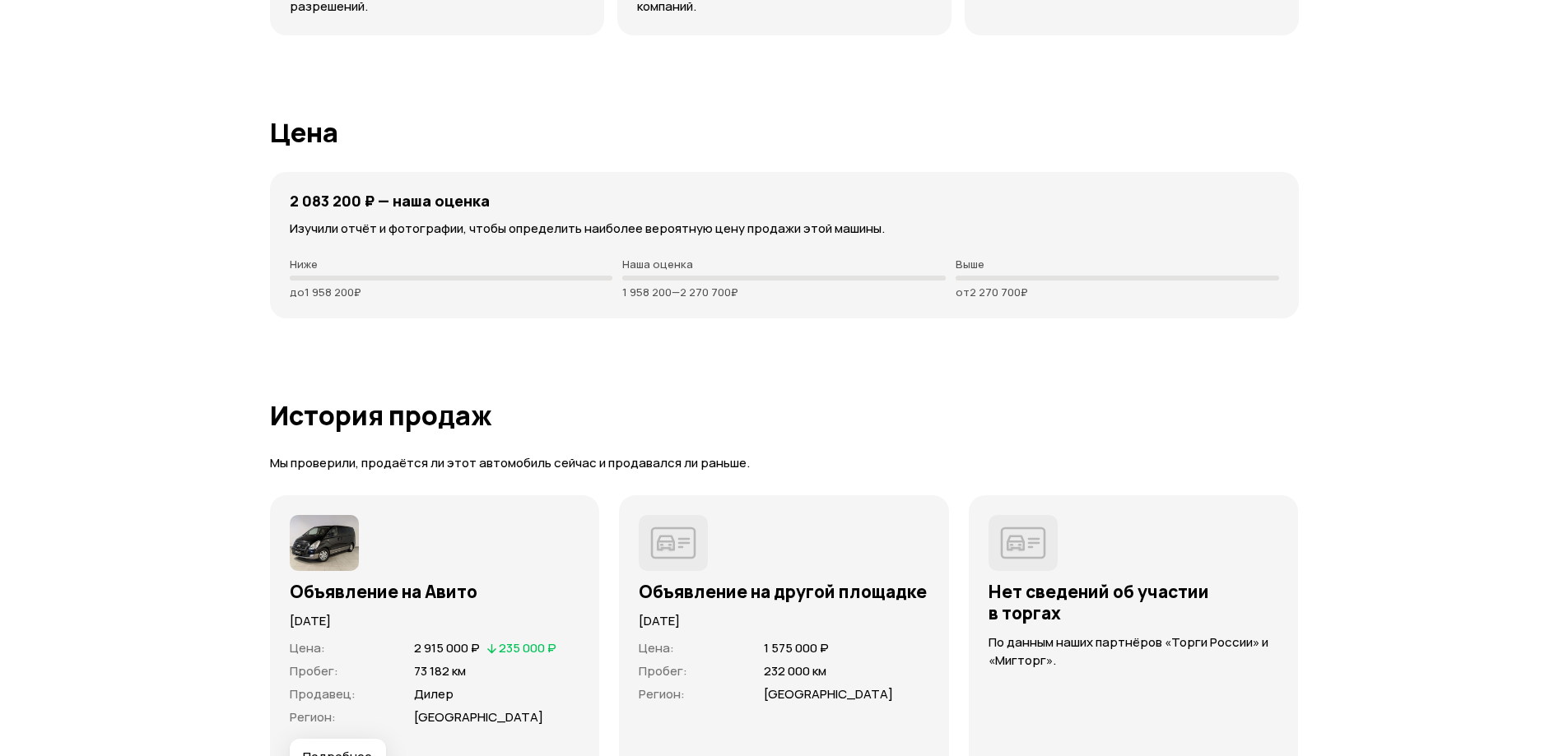
scroll to position [4661, 0]
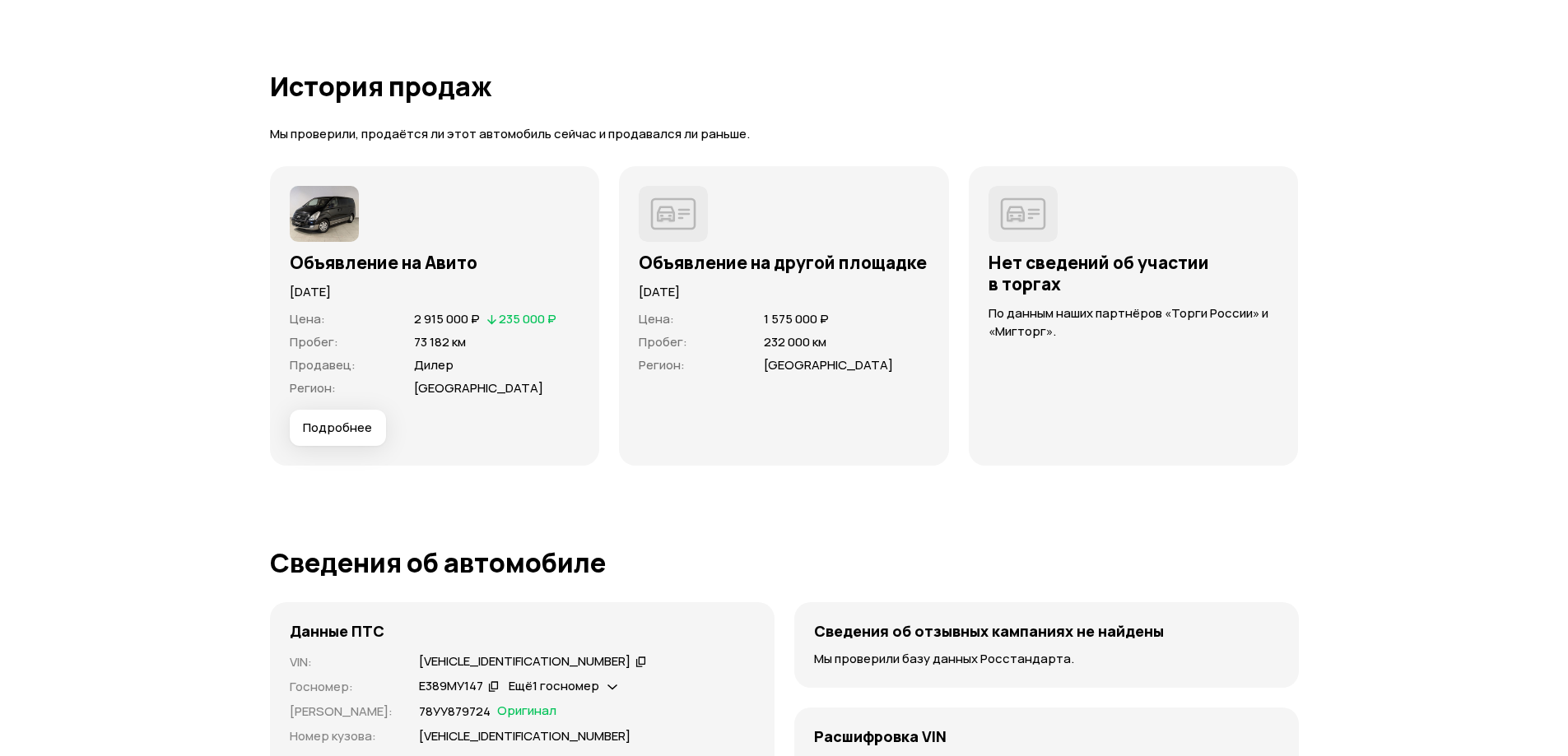
drag, startPoint x: 784, startPoint y: 285, endPoint x: 644, endPoint y: 317, distance: 143.6
click at [637, 283] on div "Объявление на другой площадке [DATE] Цена : 1 575 000 ₽ Пробег : 232 000 км Рег…" at bounding box center [784, 315] width 330 height 299
click at [746, 296] on p "[DATE]" at bounding box center [784, 292] width 291 height 18
drag, startPoint x: 825, startPoint y: 345, endPoint x: 760, endPoint y: 370, distance: 69.6
click at [761, 353] on dl "Цена : 1 575 000 ₽ Пробег : 232 000 км Регион : [GEOGRAPHIC_DATA]" at bounding box center [784, 342] width 291 height 62
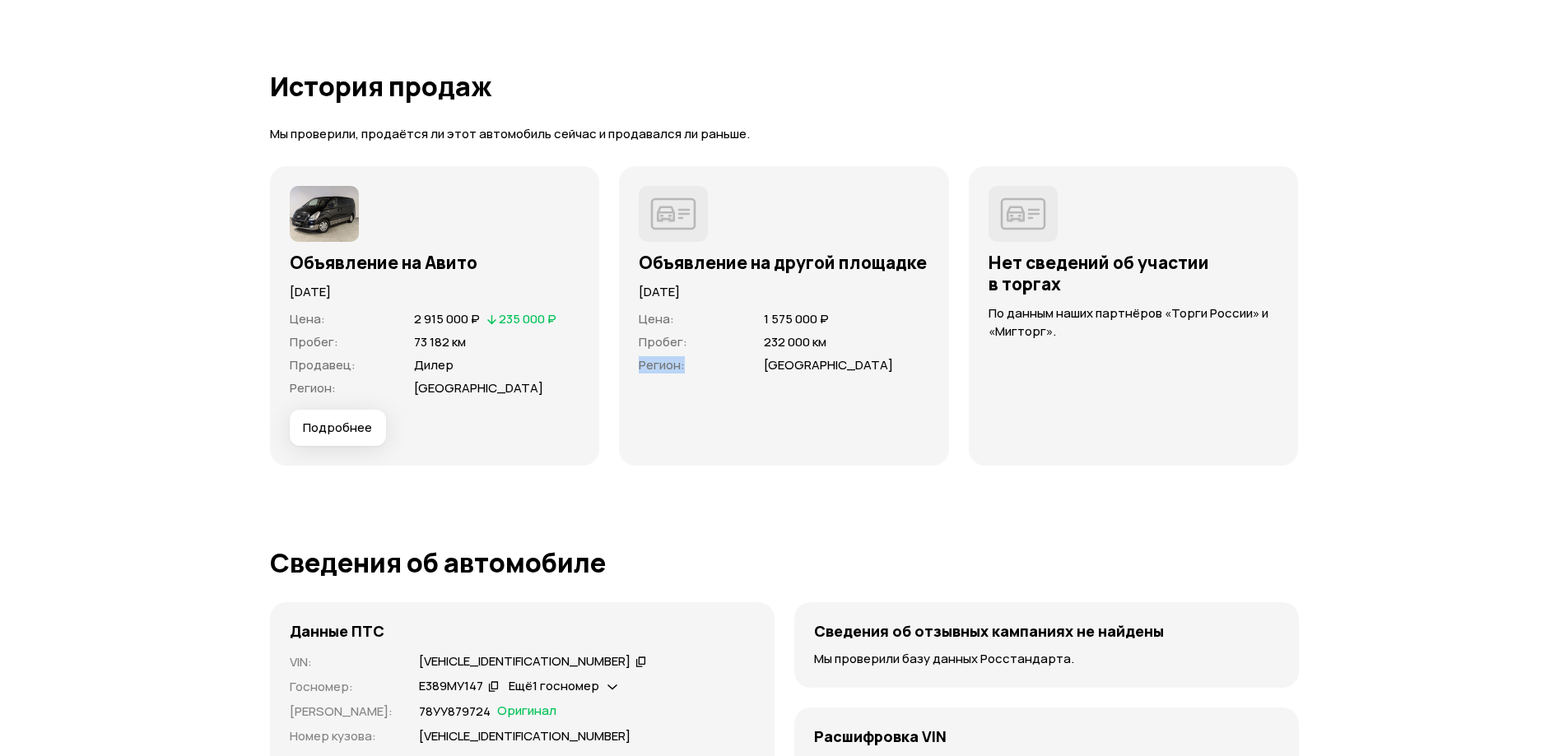
click at [668, 214] on img at bounding box center [673, 214] width 69 height 56
click at [654, 279] on div "[DATE]" at bounding box center [784, 287] width 291 height 28
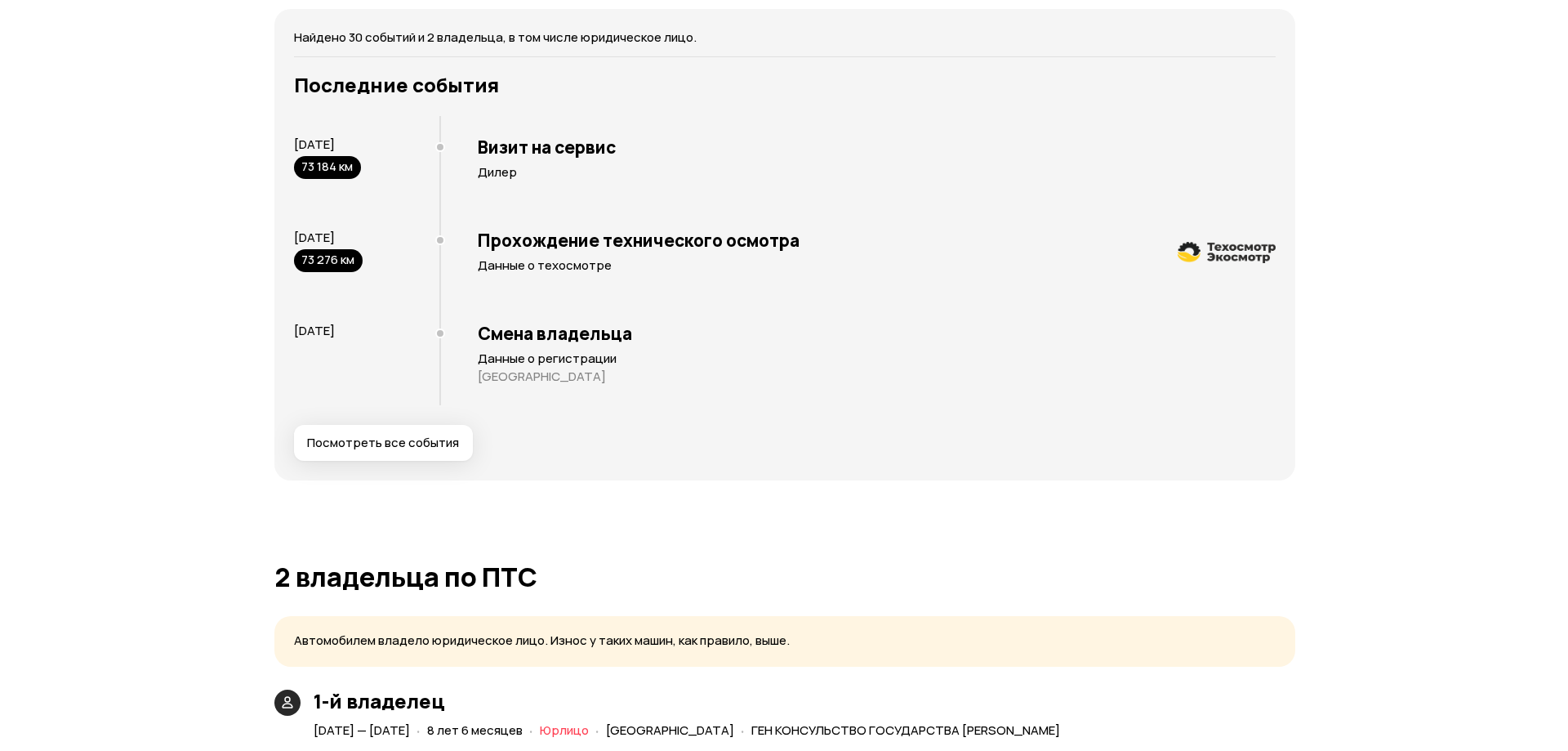
scroll to position [3241, 0]
click at [423, 450] on span "Посмотреть все события" at bounding box center [376, 442] width 152 height 16
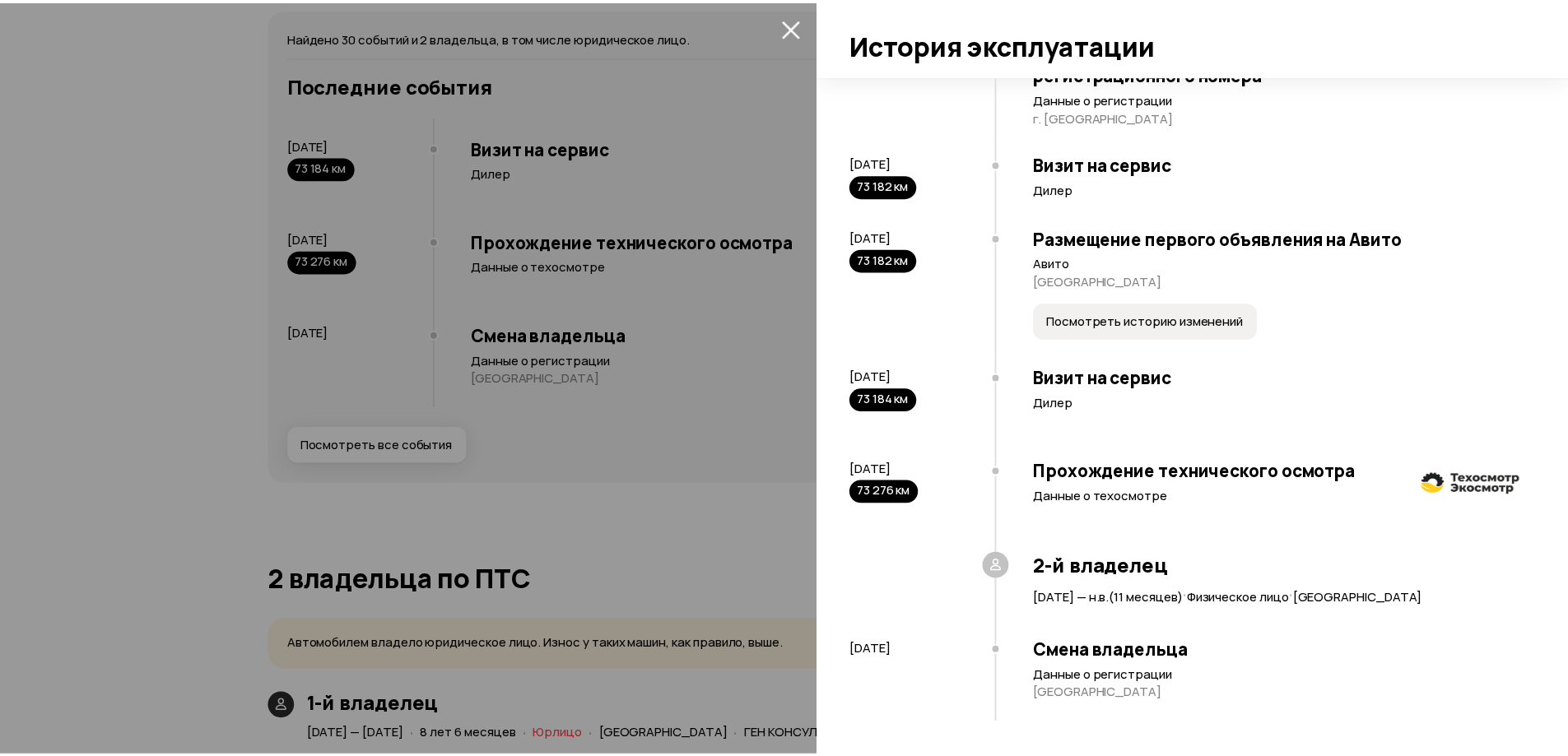
scroll to position [3096, 0]
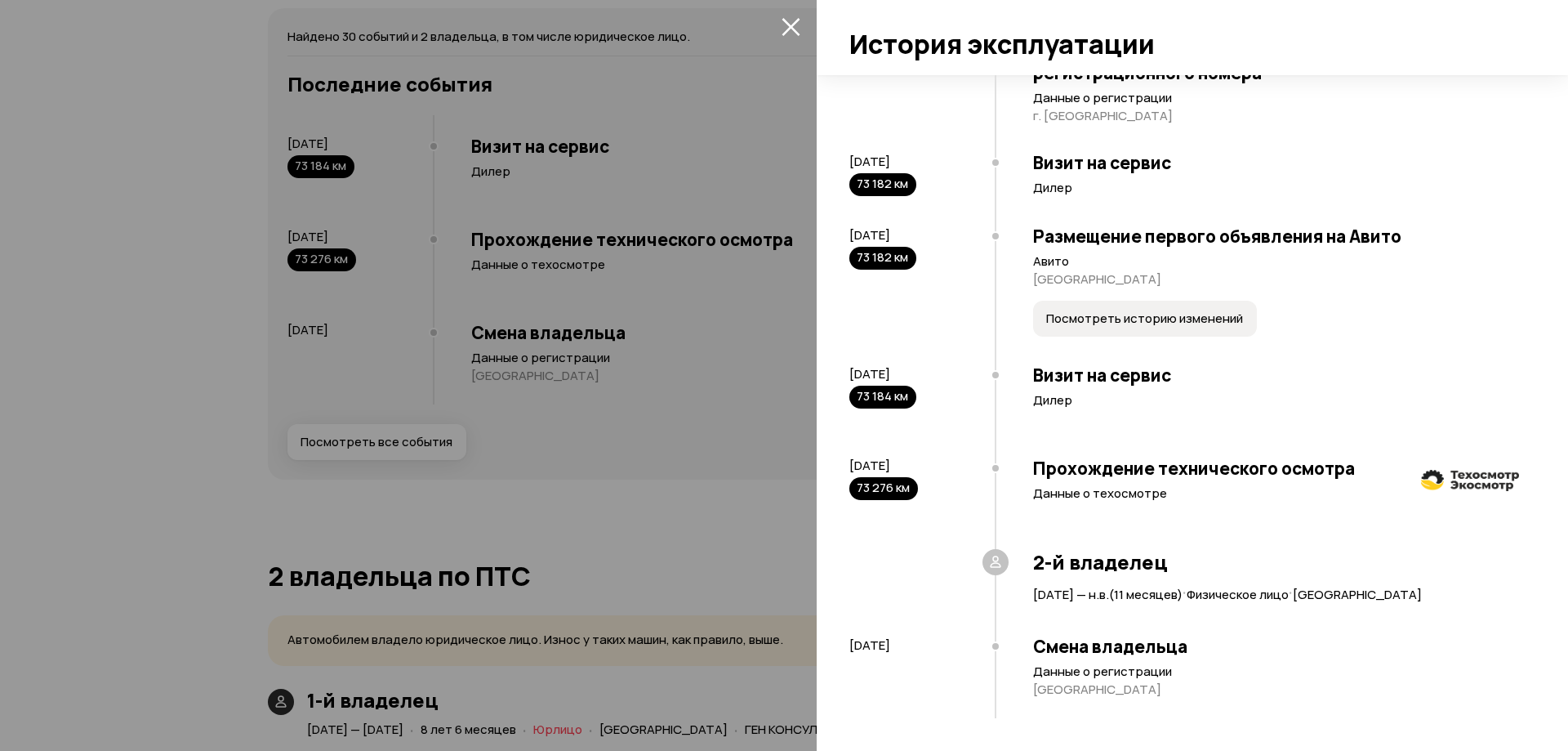
drag, startPoint x: 787, startPoint y: 20, endPoint x: 740, endPoint y: 327, distance: 310.6
click at [733, 327] on div at bounding box center [784, 376] width 1568 height 751
